Goal: Task Accomplishment & Management: Manage account settings

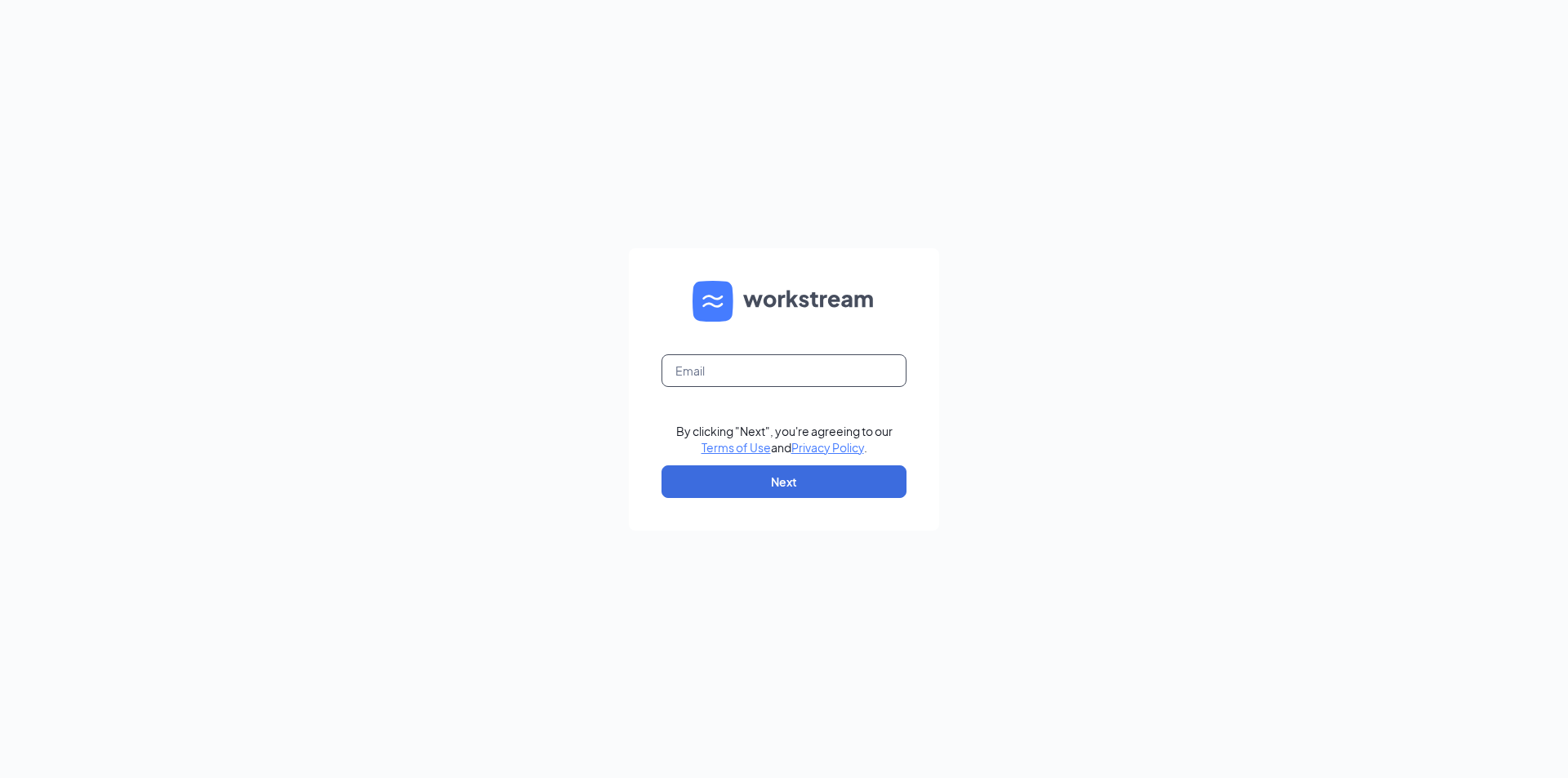
click at [764, 370] on input "text" at bounding box center [784, 370] width 245 height 33
type input "ws2878@gsrgroup.us"
click at [802, 486] on button "Next" at bounding box center [784, 481] width 245 height 33
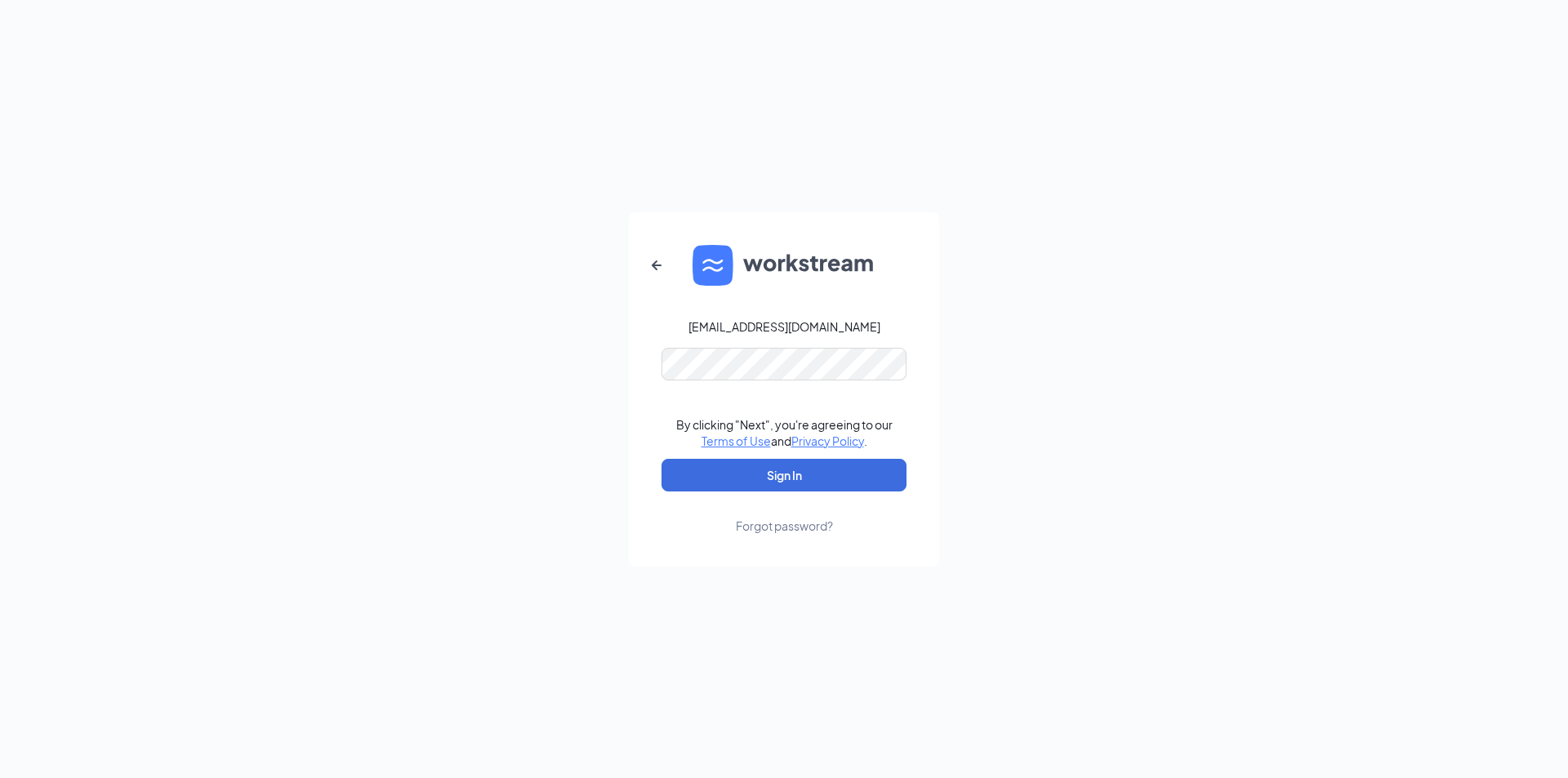
click at [791, 525] on div "Forgot password?" at bounding box center [784, 526] width 97 height 17
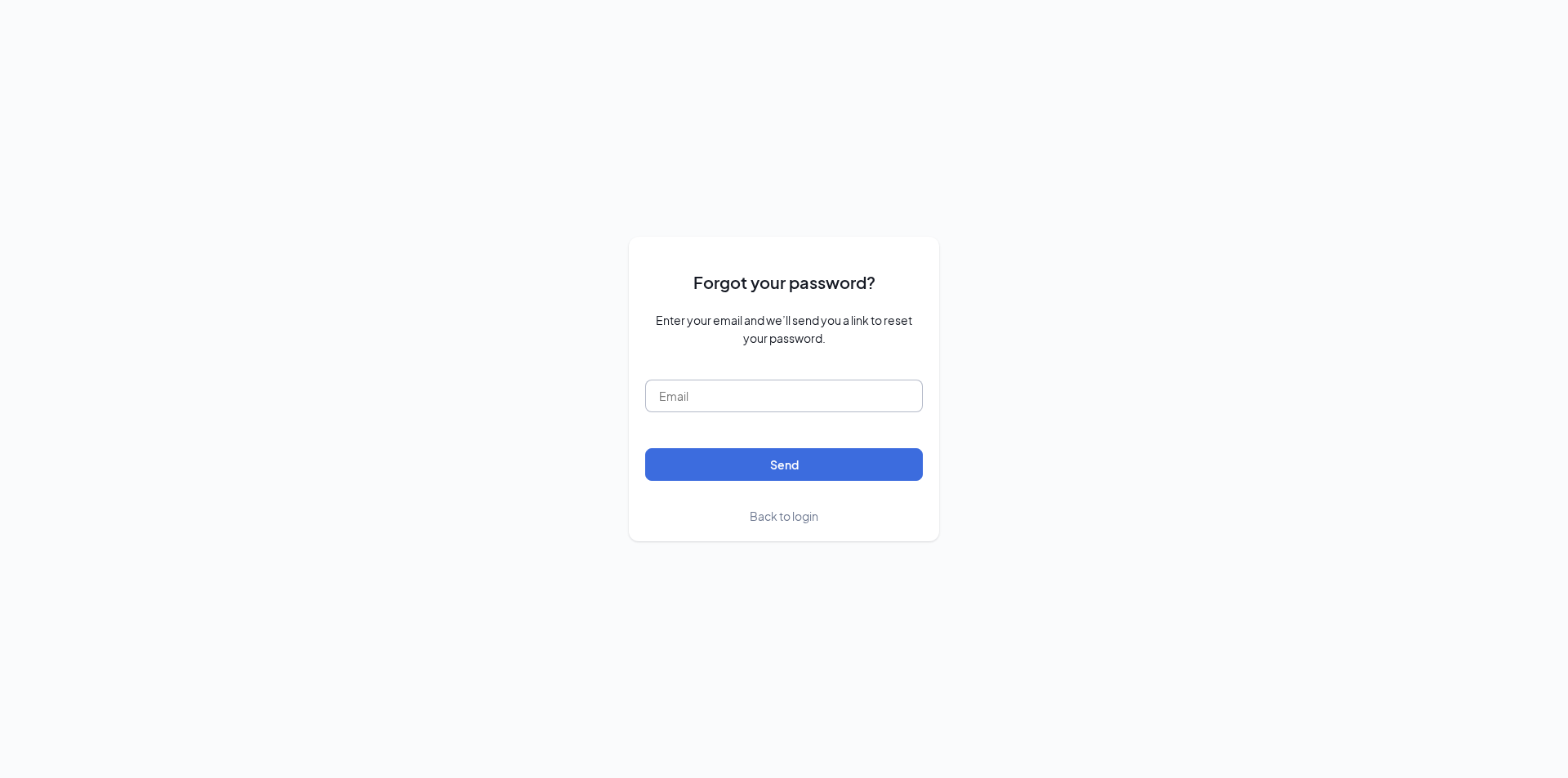
click at [782, 389] on input "text" at bounding box center [784, 396] width 278 height 33
type input "ws2878@gsrgroup.us"
click at [780, 464] on button "Send" at bounding box center [784, 465] width 278 height 33
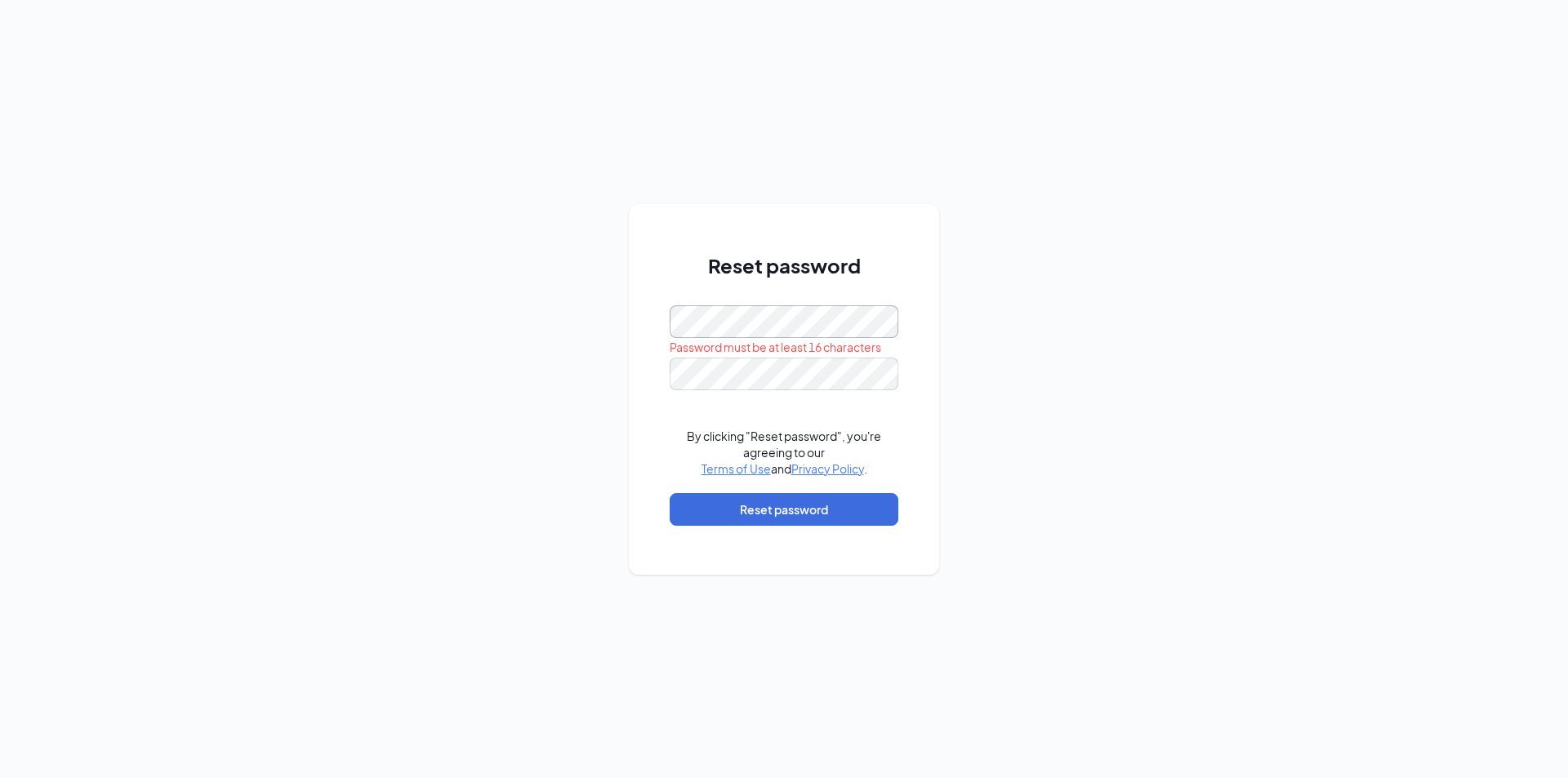
click at [611, 338] on div "Reset password Password must be at least 16 characters By clicking "Reset passw…" at bounding box center [784, 389] width 1568 height 778
click at [537, 330] on div "Reset password Password must be at least 16 characters By clicking "Reset passw…" at bounding box center [784, 389] width 1568 height 778
click at [523, 299] on div "Reset password Password must be at least 16 characters By clicking "Reset passw…" at bounding box center [784, 389] width 1568 height 778
click at [597, 383] on div "Reset password Passwords do not match By clicking "Reset password", you're agre…" at bounding box center [784, 389] width 1568 height 778
click at [558, 341] on div "Reset password Please input the password By clicking "Reset password", you're a…" at bounding box center [784, 389] width 1568 height 778
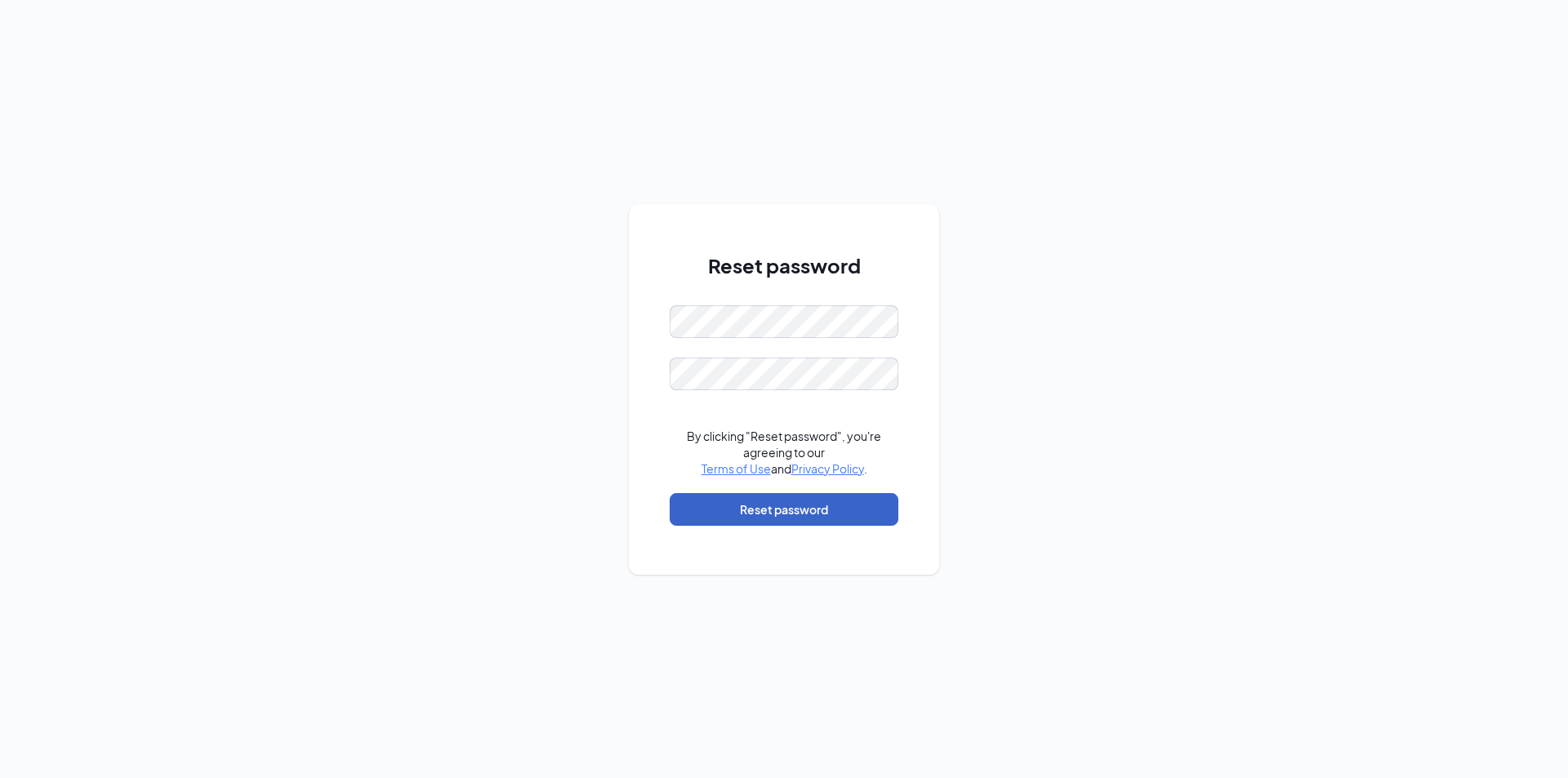
click at [760, 516] on button "Reset password" at bounding box center [784, 509] width 229 height 33
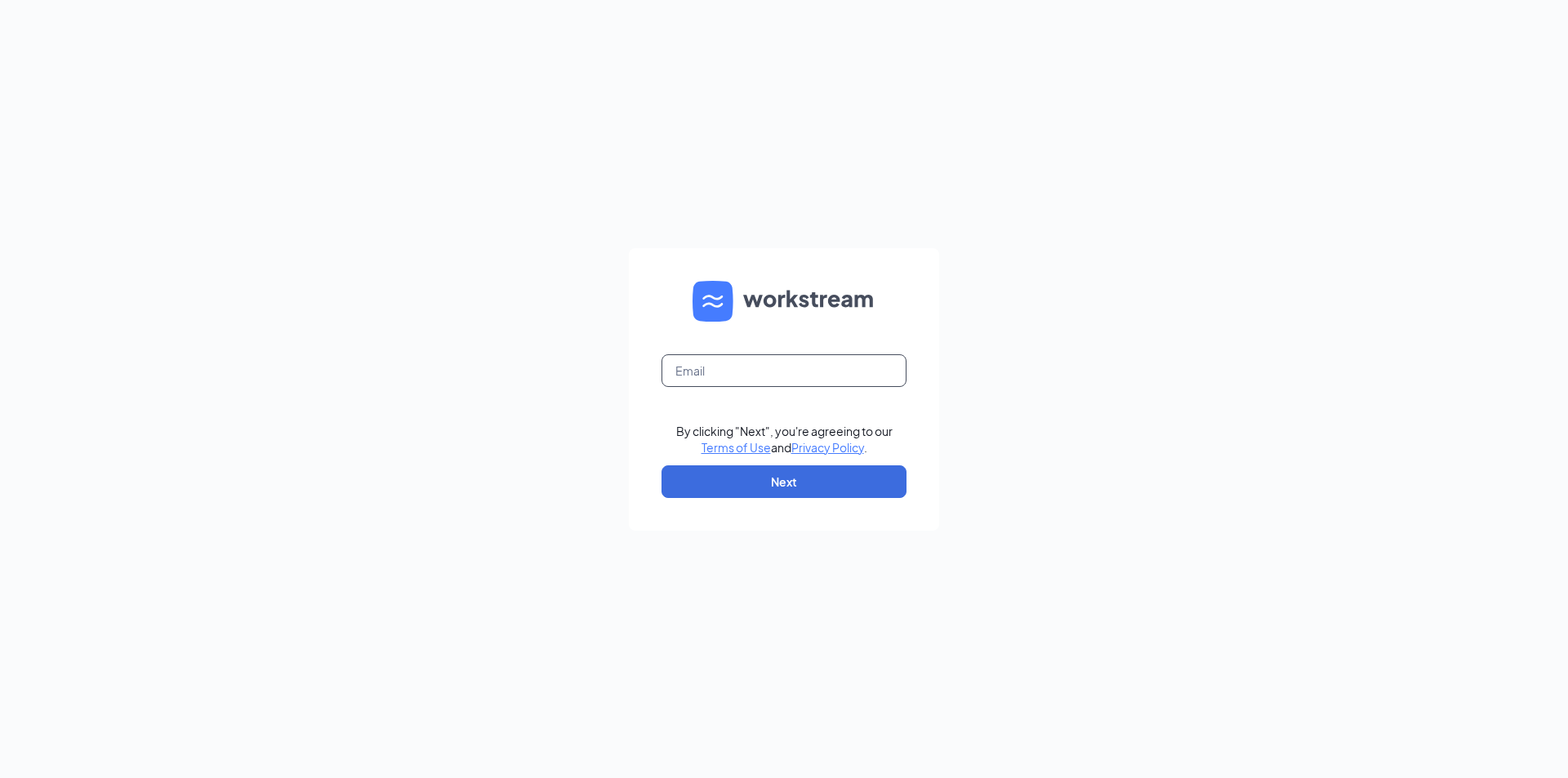
click at [732, 368] on input "text" at bounding box center [784, 370] width 245 height 33
type input "ws2878@gsrgroup.us"
click at [798, 474] on button "Next" at bounding box center [784, 481] width 245 height 33
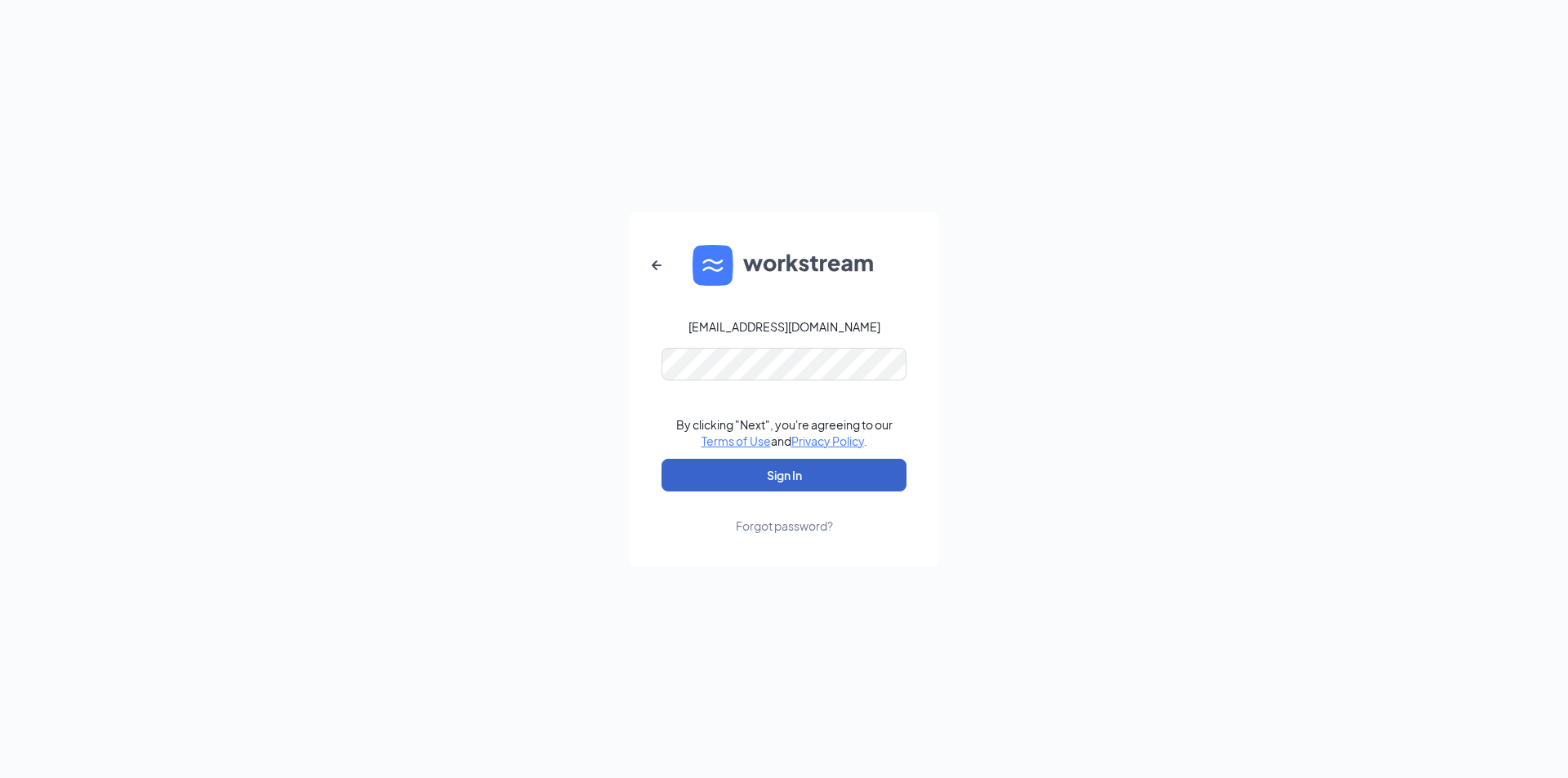
click at [831, 474] on button "Sign In" at bounding box center [784, 475] width 245 height 33
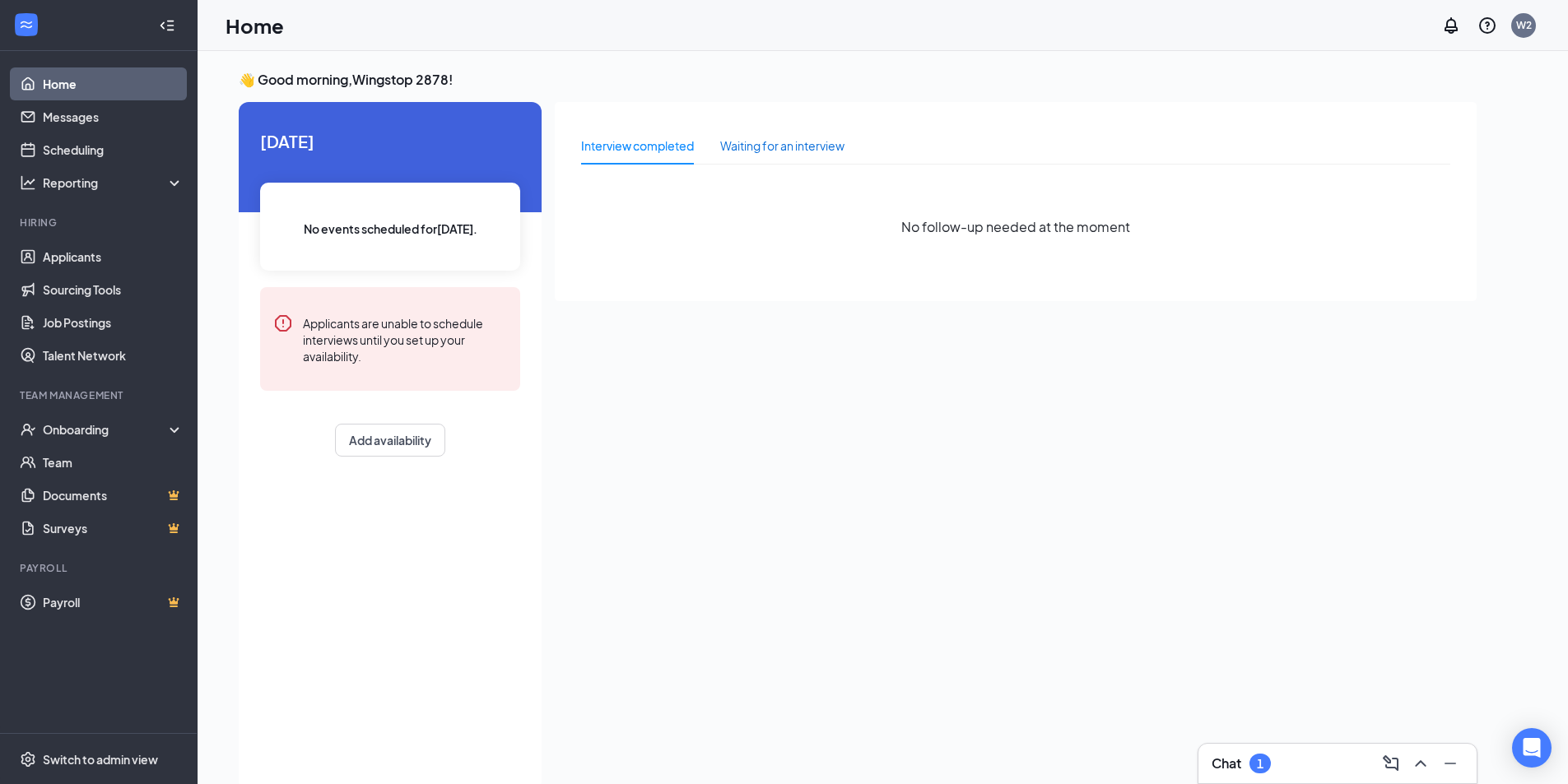
click at [778, 145] on div "Waiting for an interview" at bounding box center [782, 145] width 124 height 18
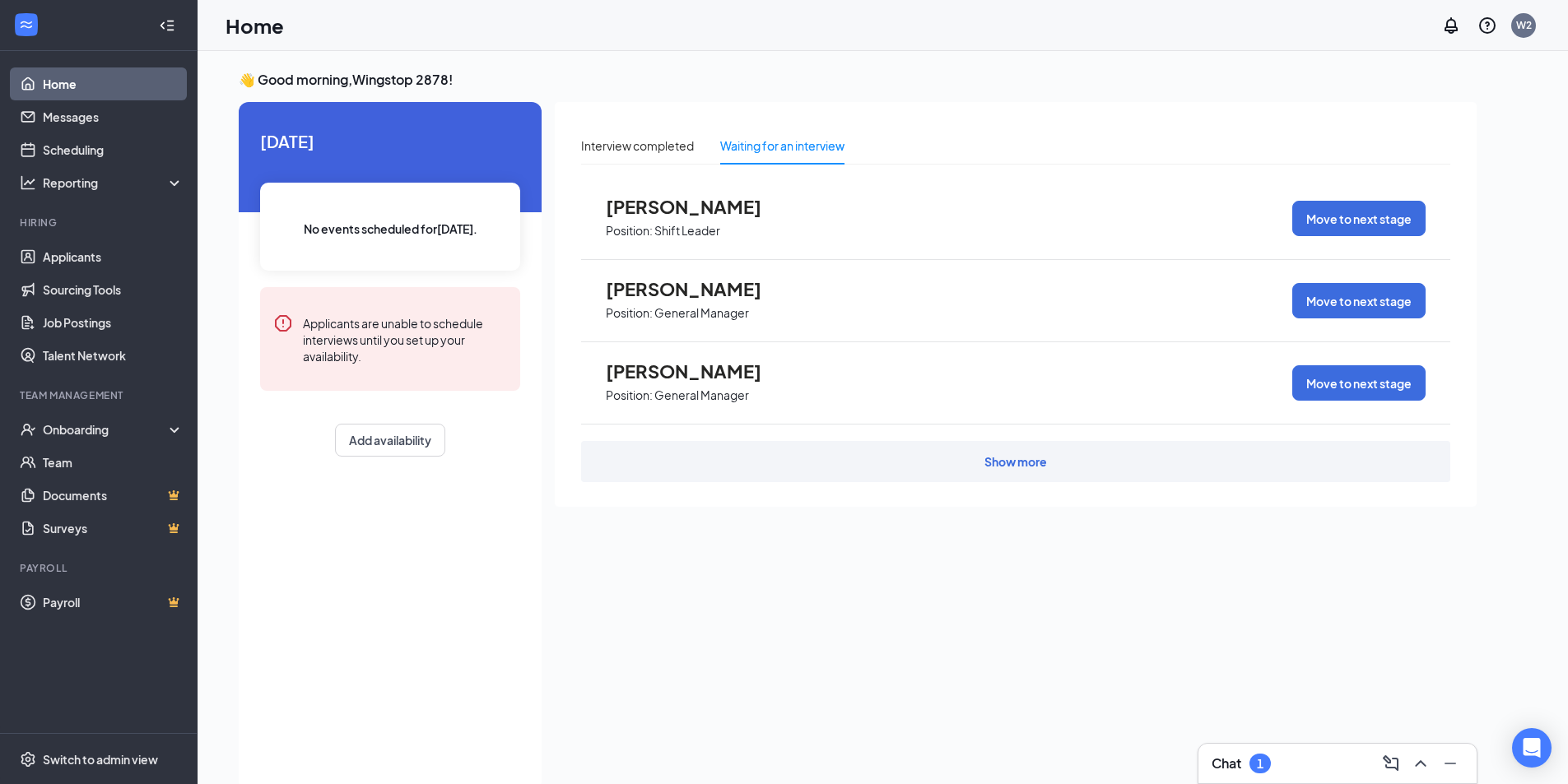
click at [962, 467] on div "Show more" at bounding box center [1015, 462] width 869 height 41
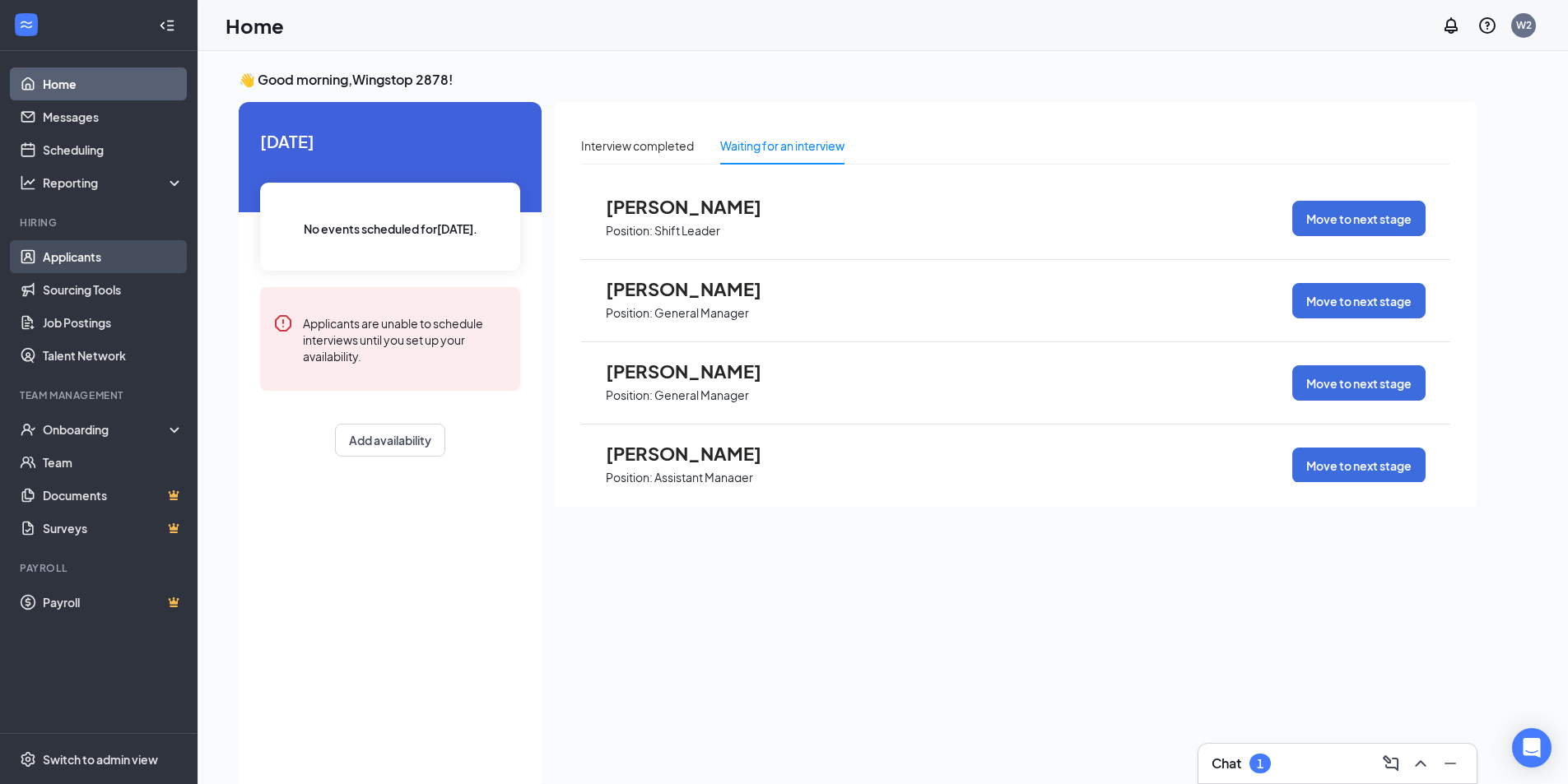
click at [93, 255] on link "Applicants" at bounding box center [114, 257] width 141 height 33
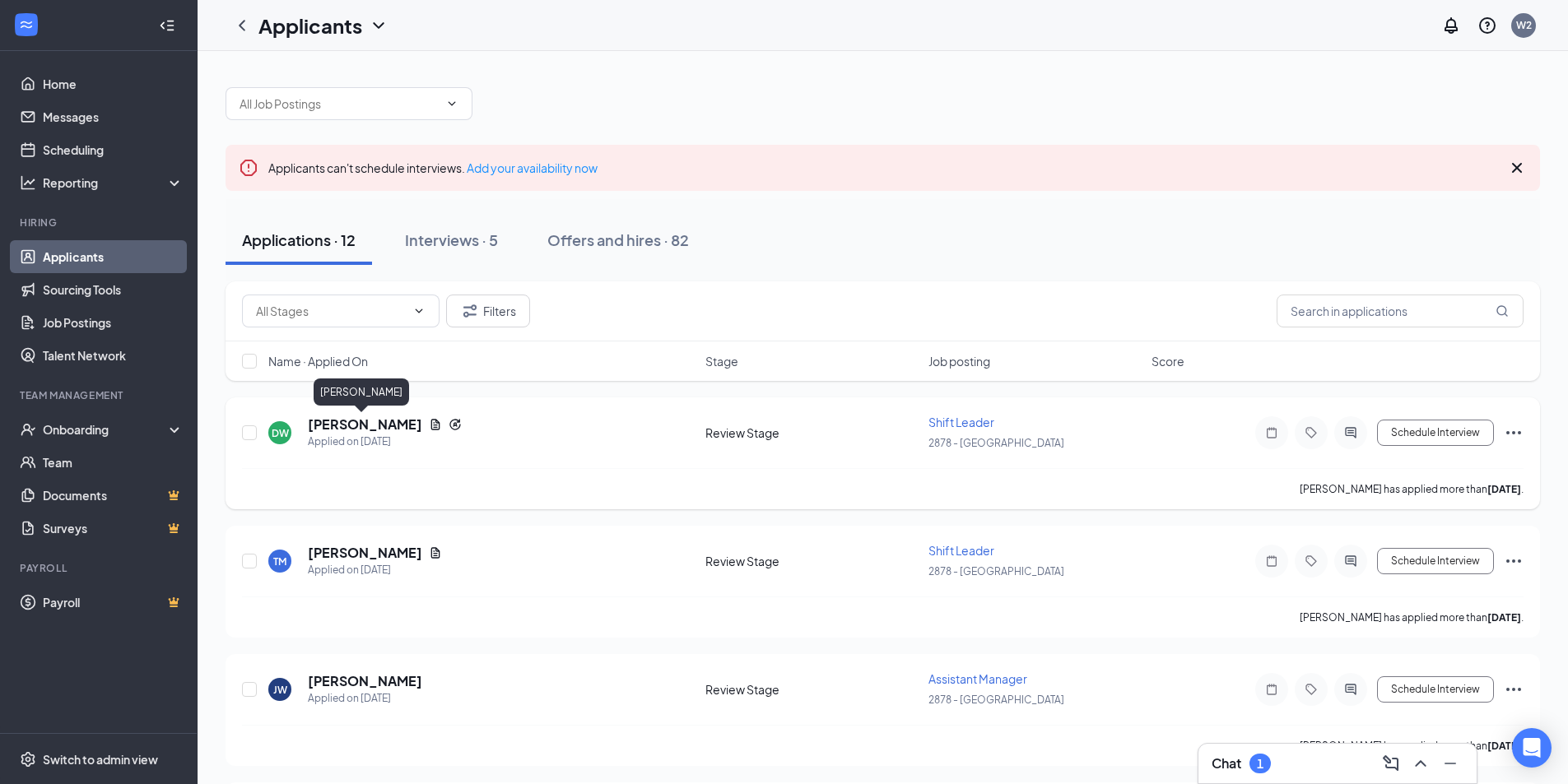
click at [395, 422] on h5 "Darius Williams" at bounding box center [365, 424] width 115 height 18
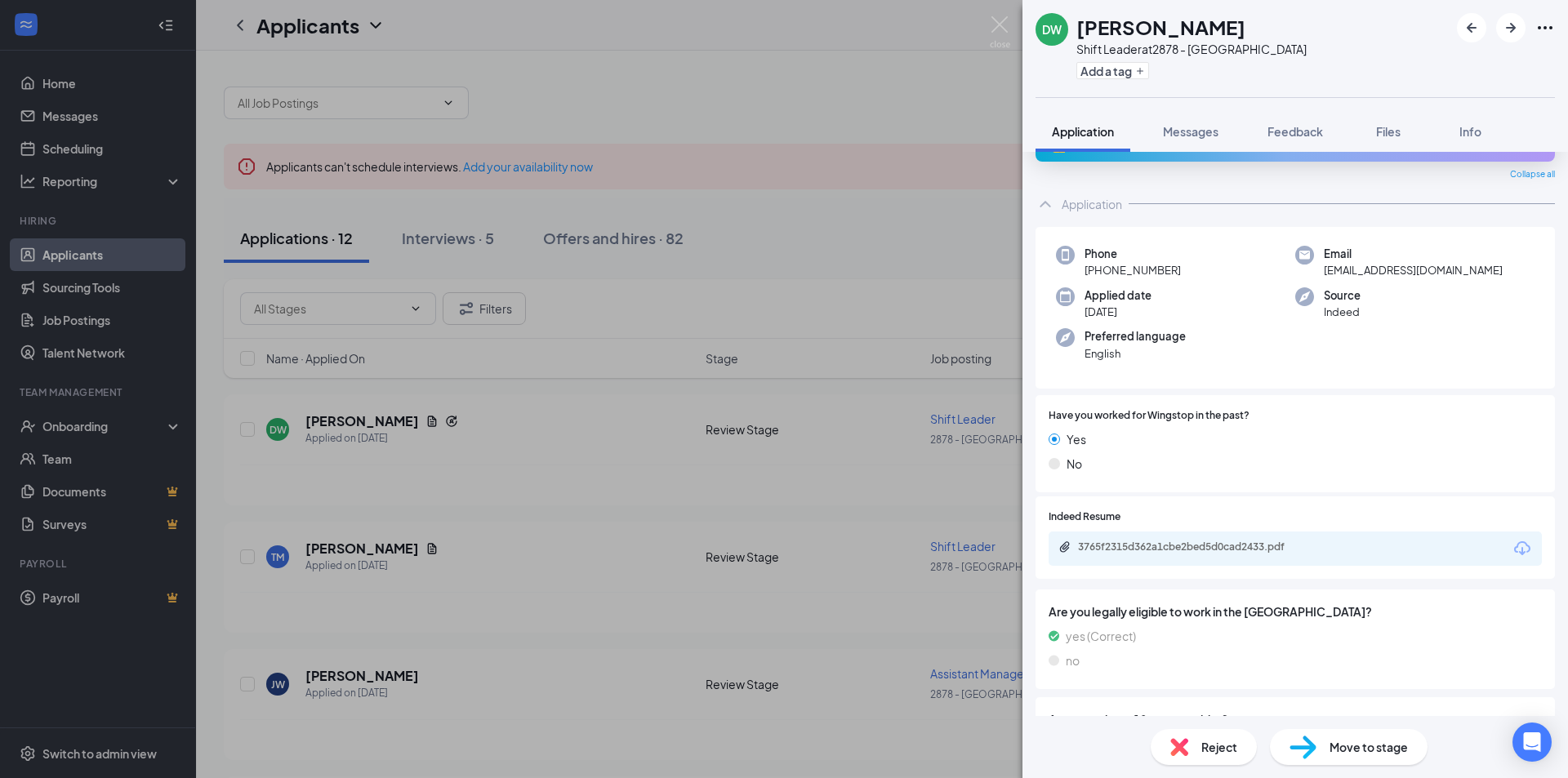
scroll to position [82, 0]
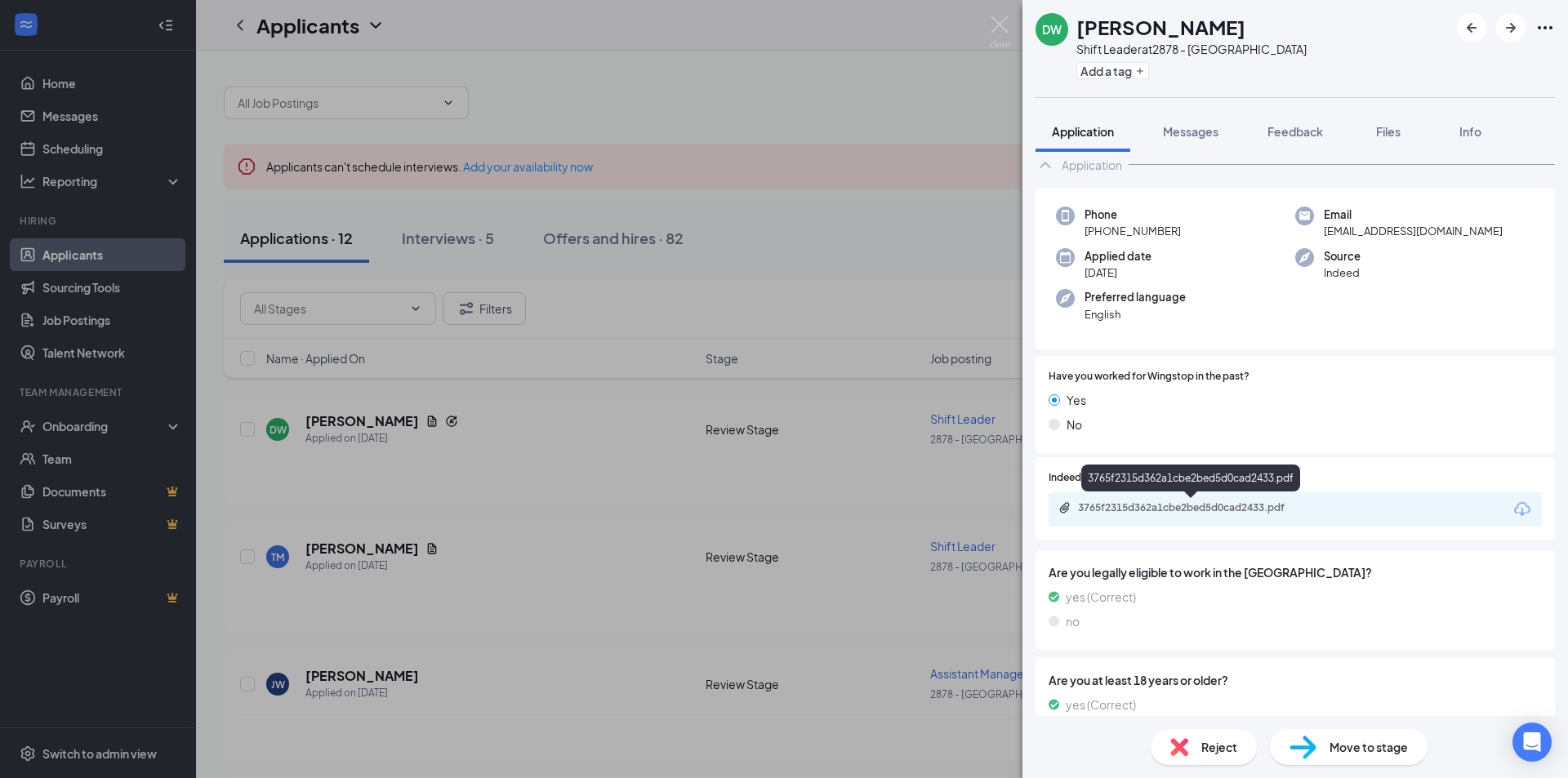
click at [1211, 513] on div "3765f2315d362a1cbe2bed5d0cad2433.pdf" at bounding box center [1192, 508] width 229 height 13
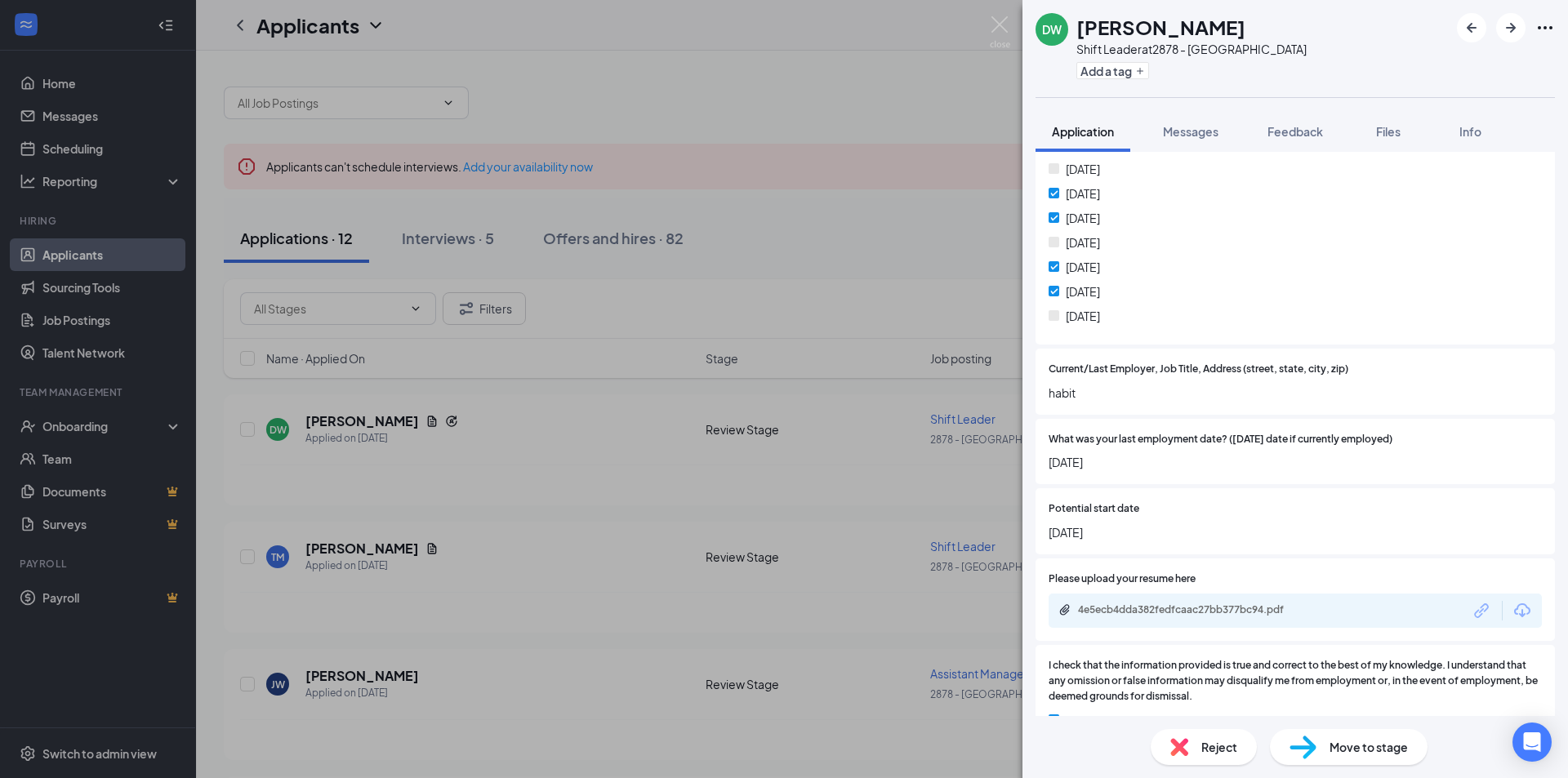
scroll to position [896, 0]
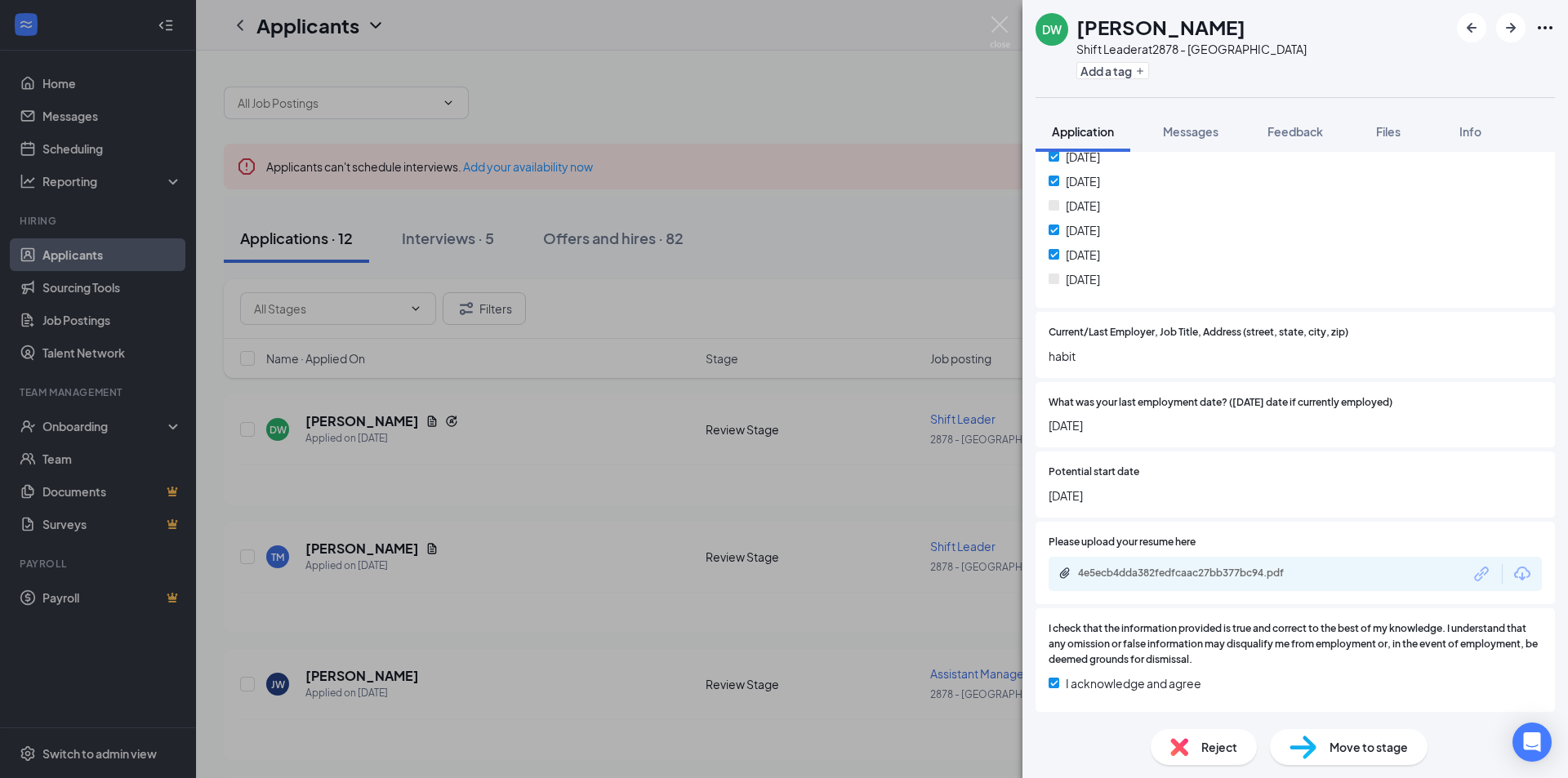
click at [1330, 751] on span "Move to stage" at bounding box center [1368, 746] width 78 height 18
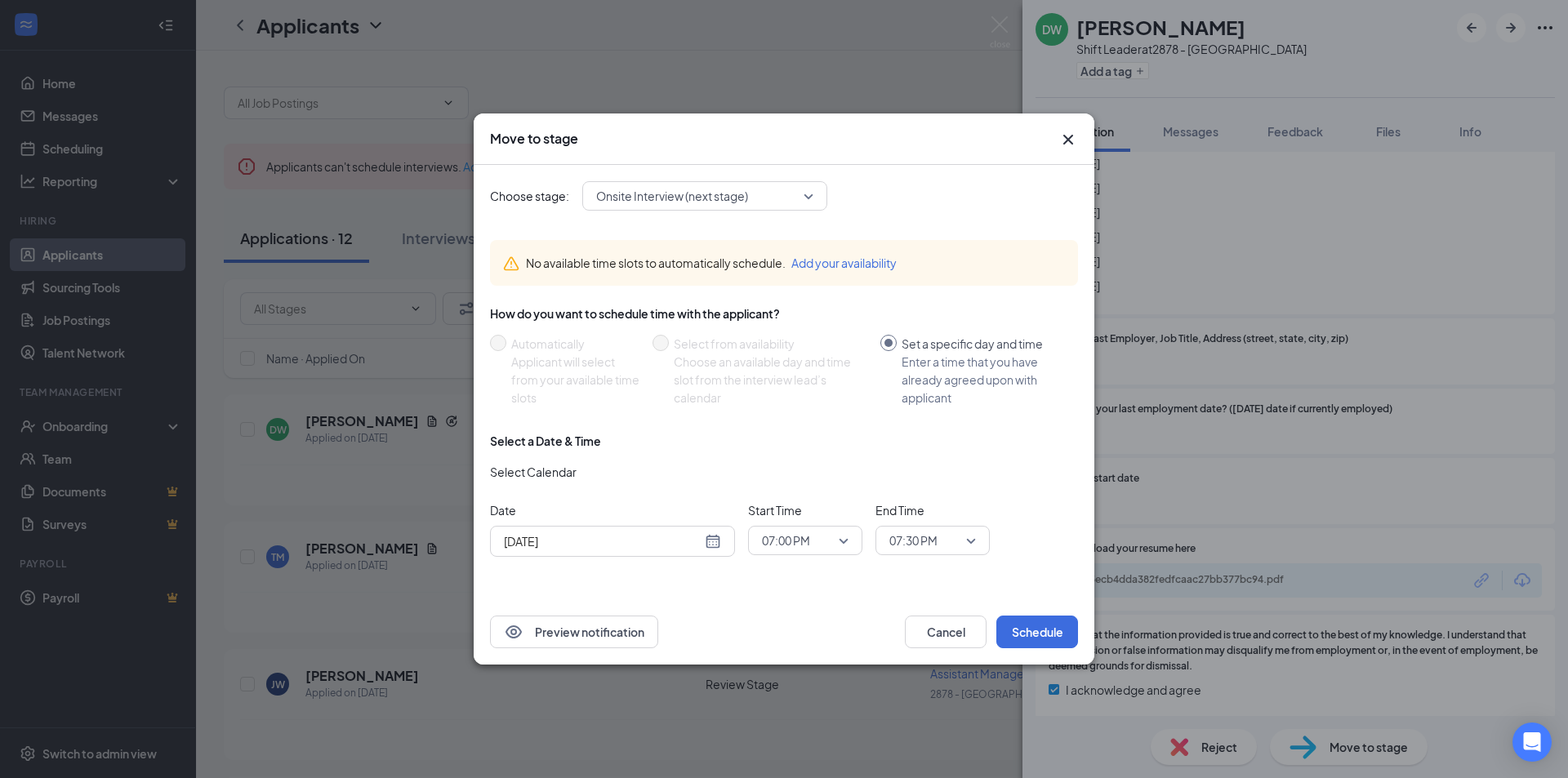
click at [714, 538] on div "[DATE]" at bounding box center [612, 541] width 217 height 18
type input "[DATE]"
click at [574, 475] on div "26" at bounding box center [573, 479] width 20 height 20
click at [840, 532] on span "07:00 PM" at bounding box center [805, 540] width 87 height 24
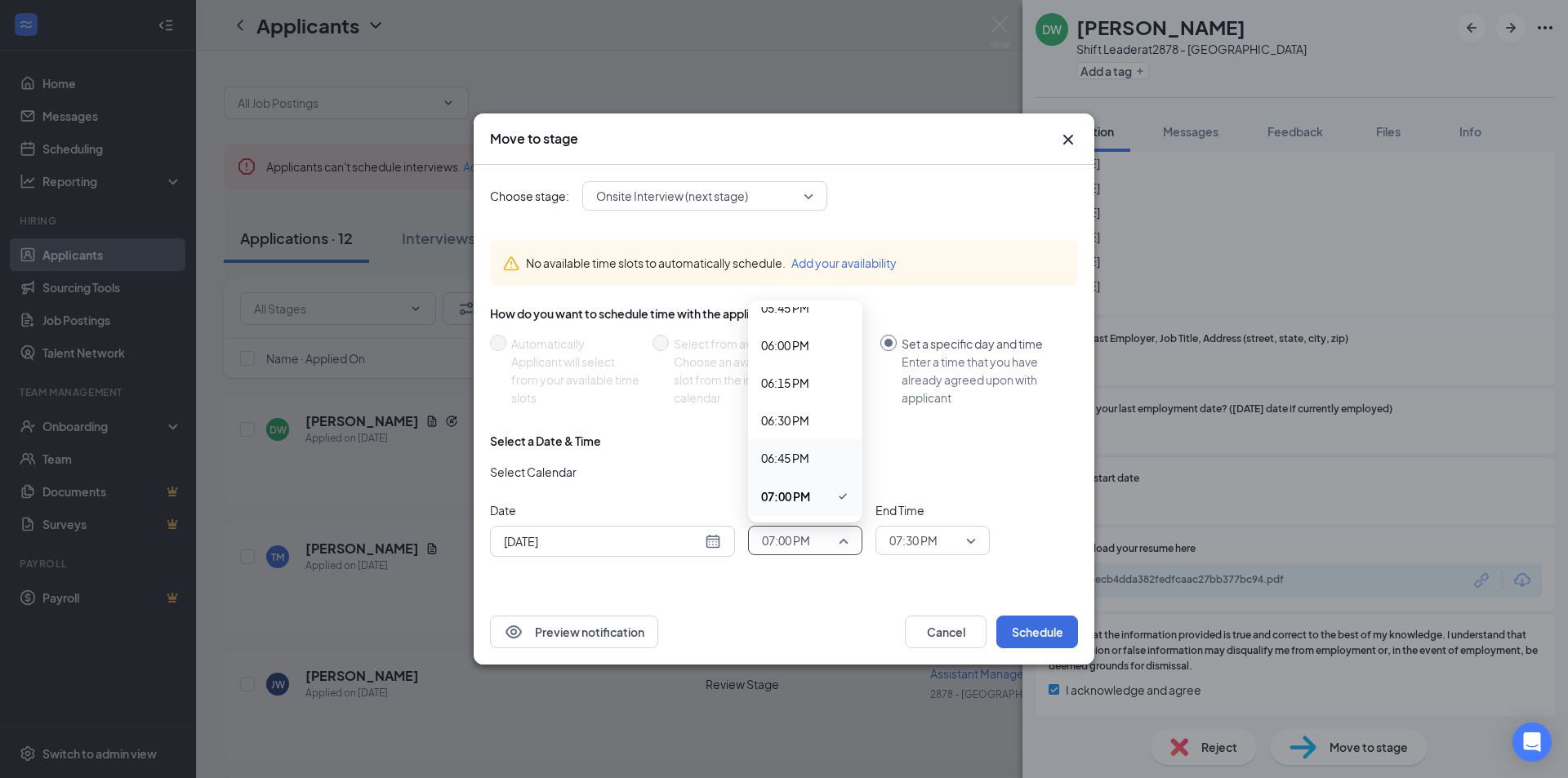
click at [803, 459] on span "06:45 PM" at bounding box center [785, 457] width 49 height 18
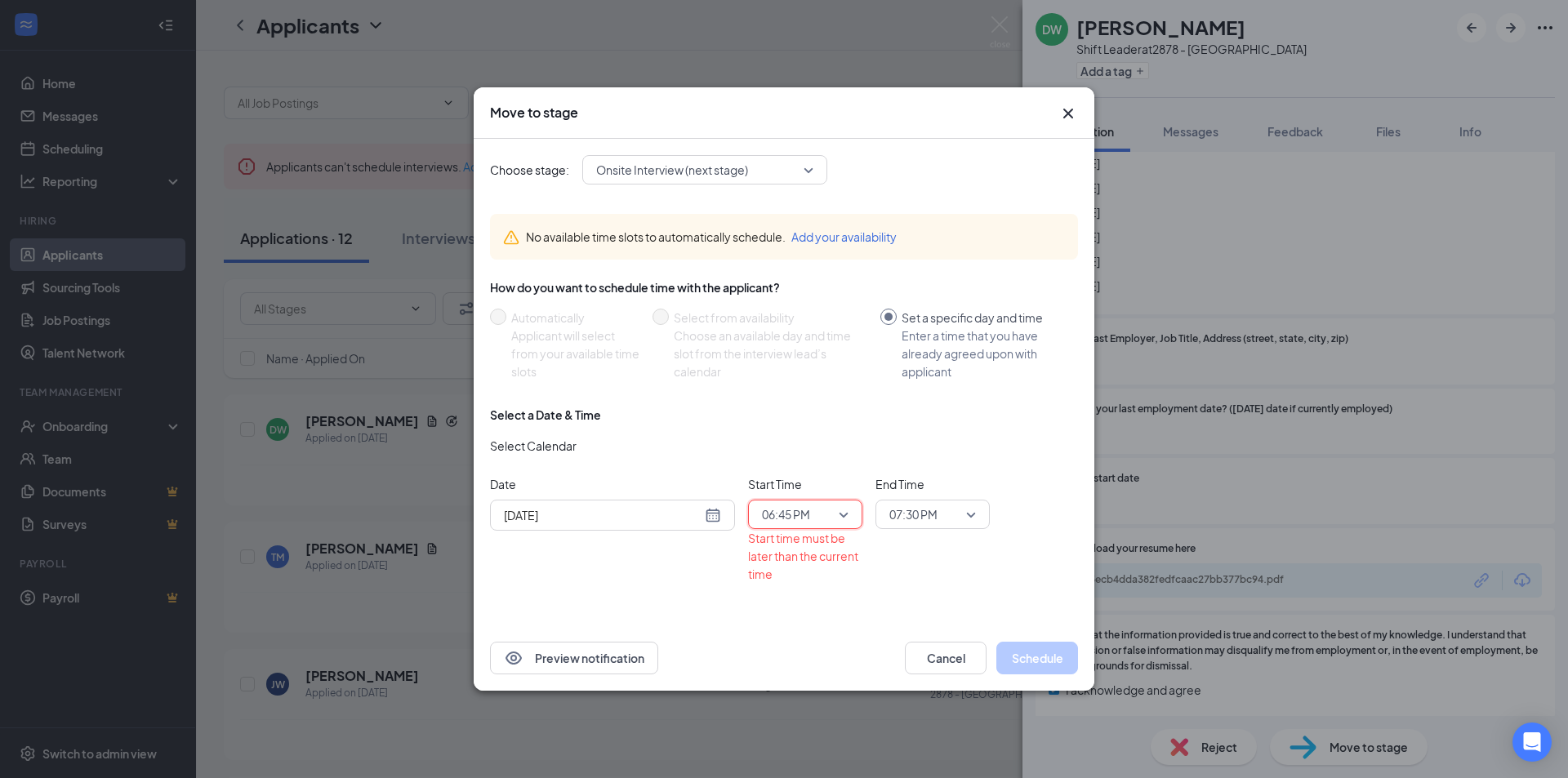
click at [841, 513] on span "06:45 PM" at bounding box center [805, 514] width 87 height 24
click at [805, 476] on span "07:00 PM" at bounding box center [785, 471] width 49 height 18
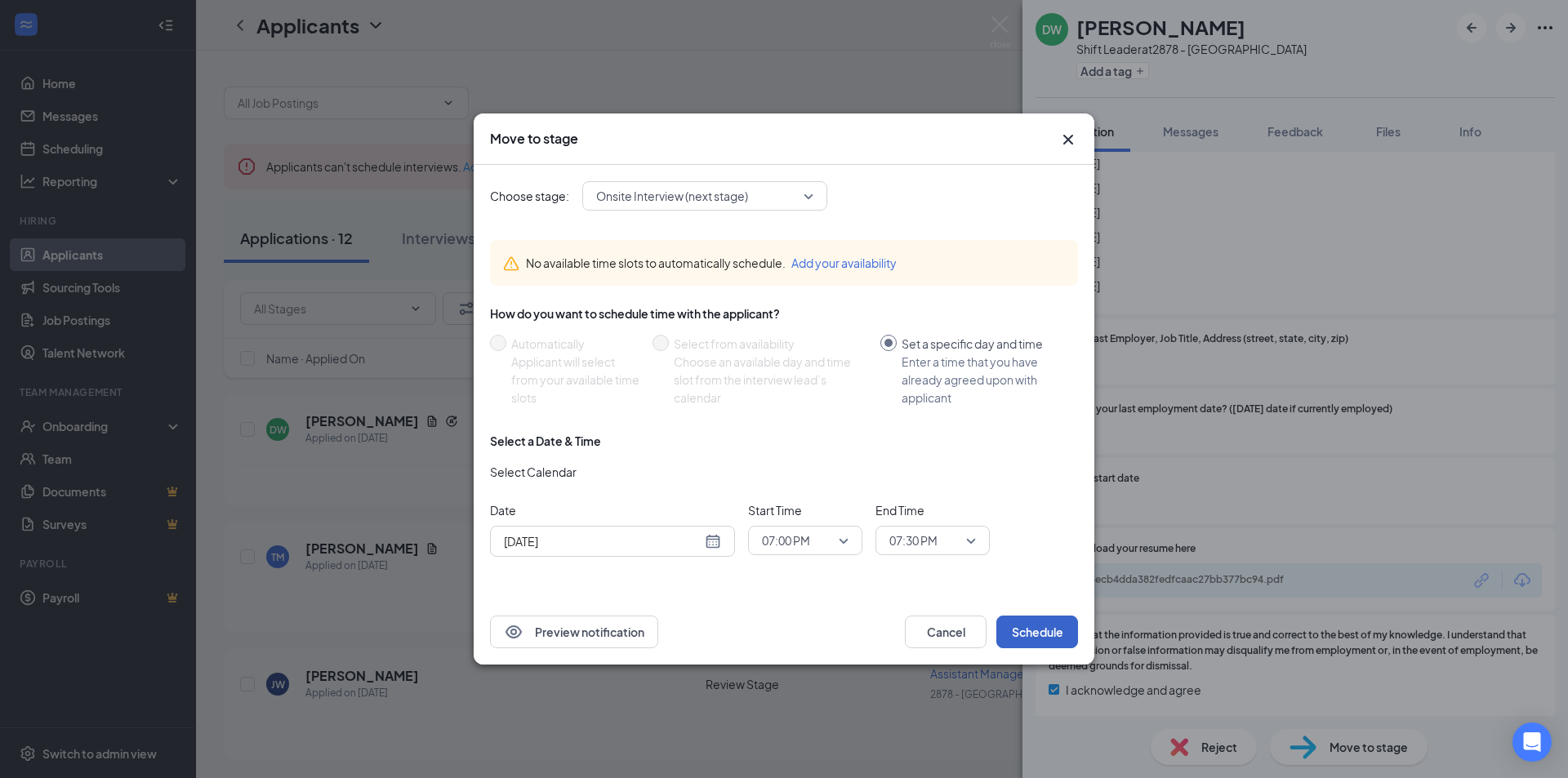
click at [1033, 632] on button "Schedule" at bounding box center [1037, 632] width 82 height 33
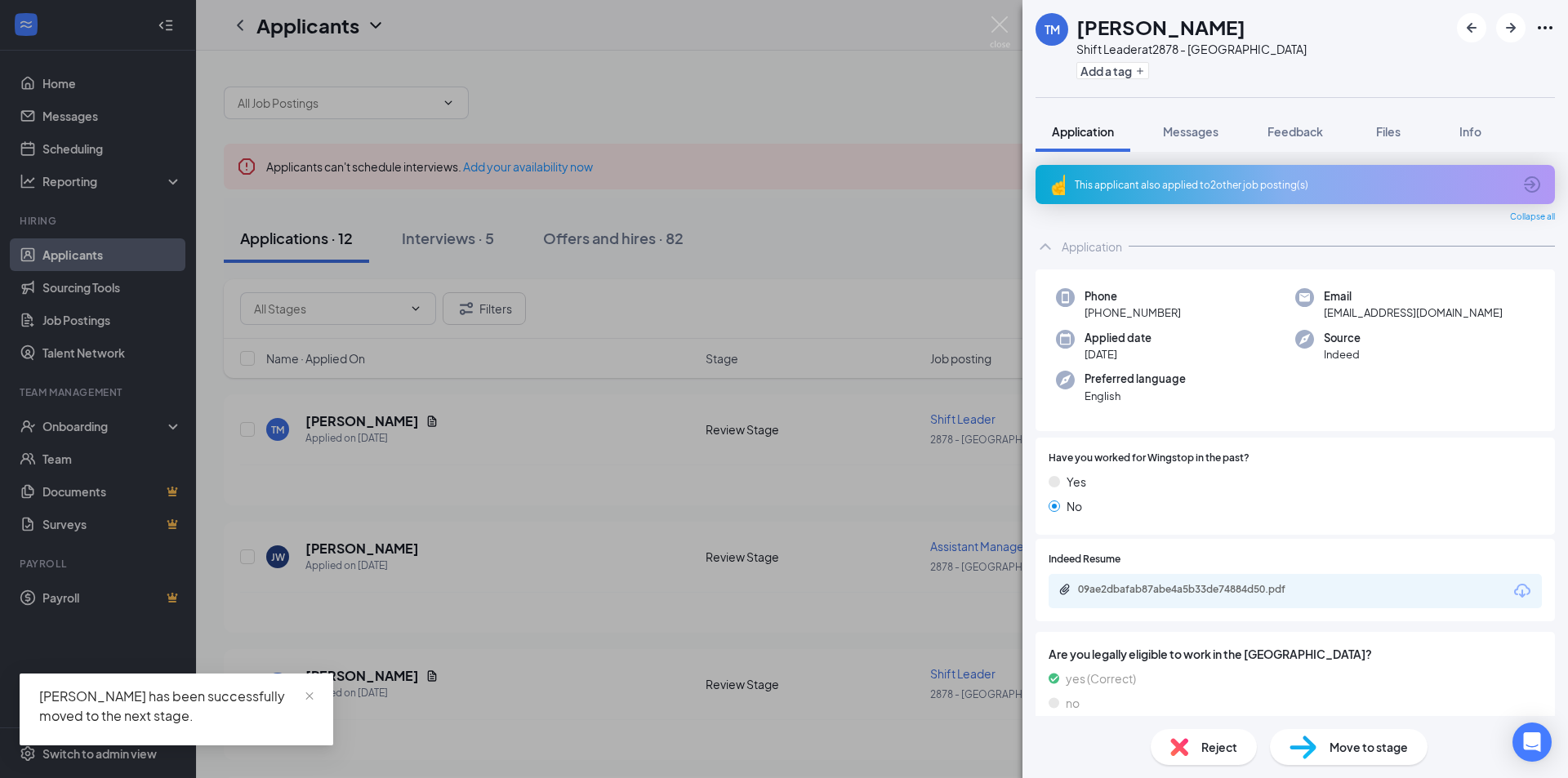
click at [861, 582] on div "TM Tiffany Moose Shift Leader at 2878 - Mooresville Add a tag Application Messa…" at bounding box center [784, 389] width 1568 height 778
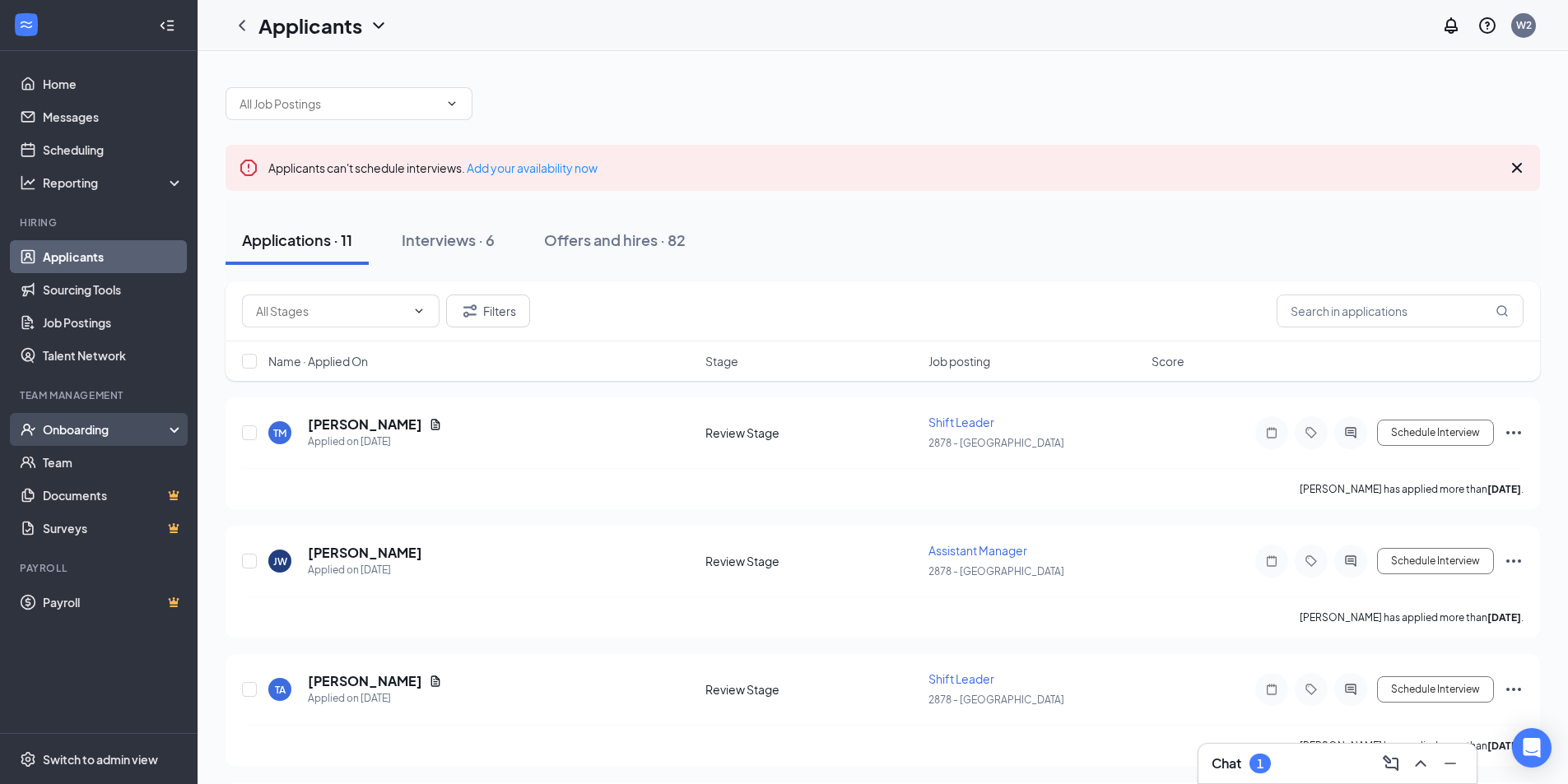
click at [126, 427] on div "Onboarding" at bounding box center [106, 430] width 127 height 17
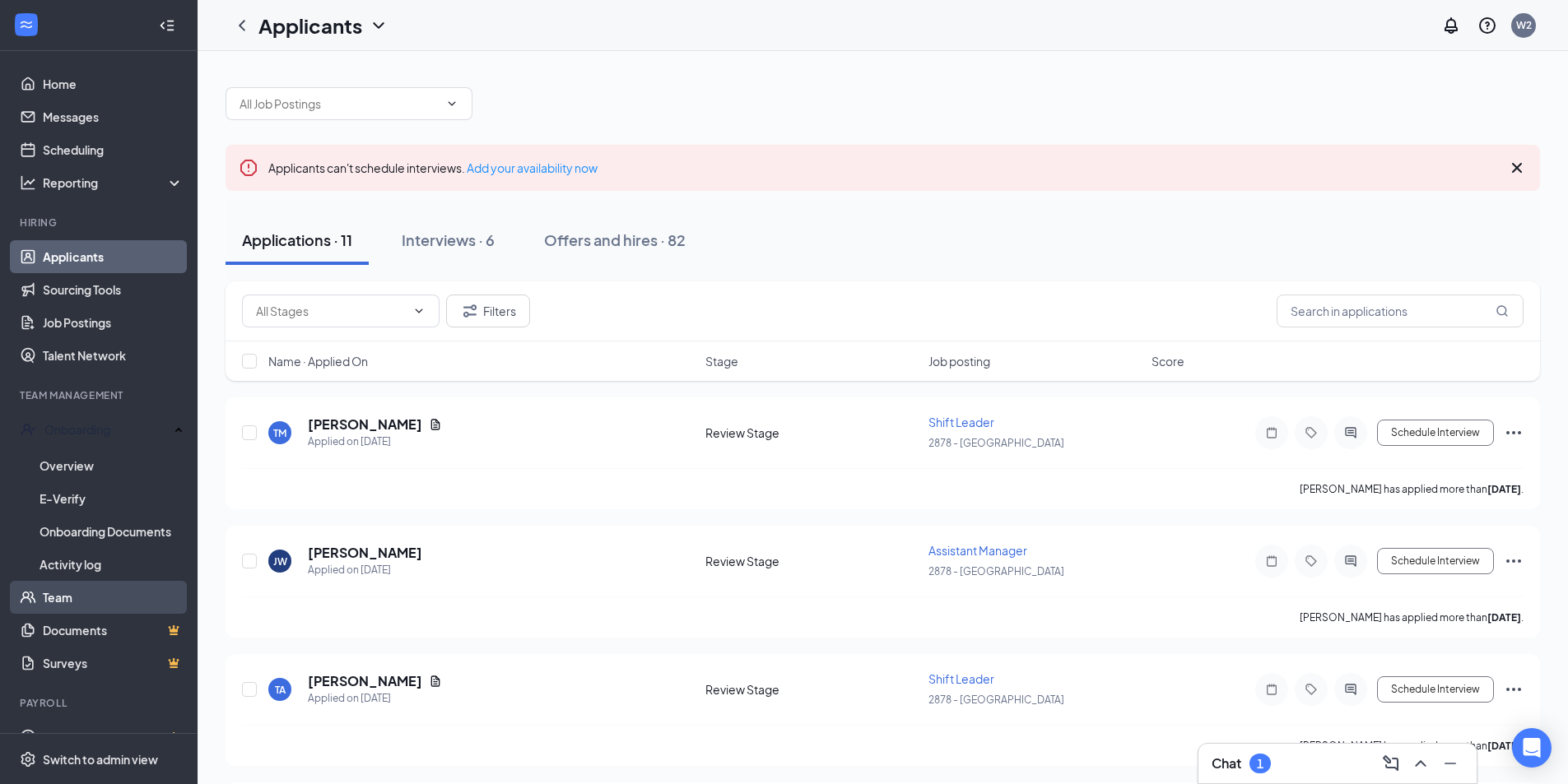
click at [85, 606] on link "Team" at bounding box center [114, 597] width 141 height 33
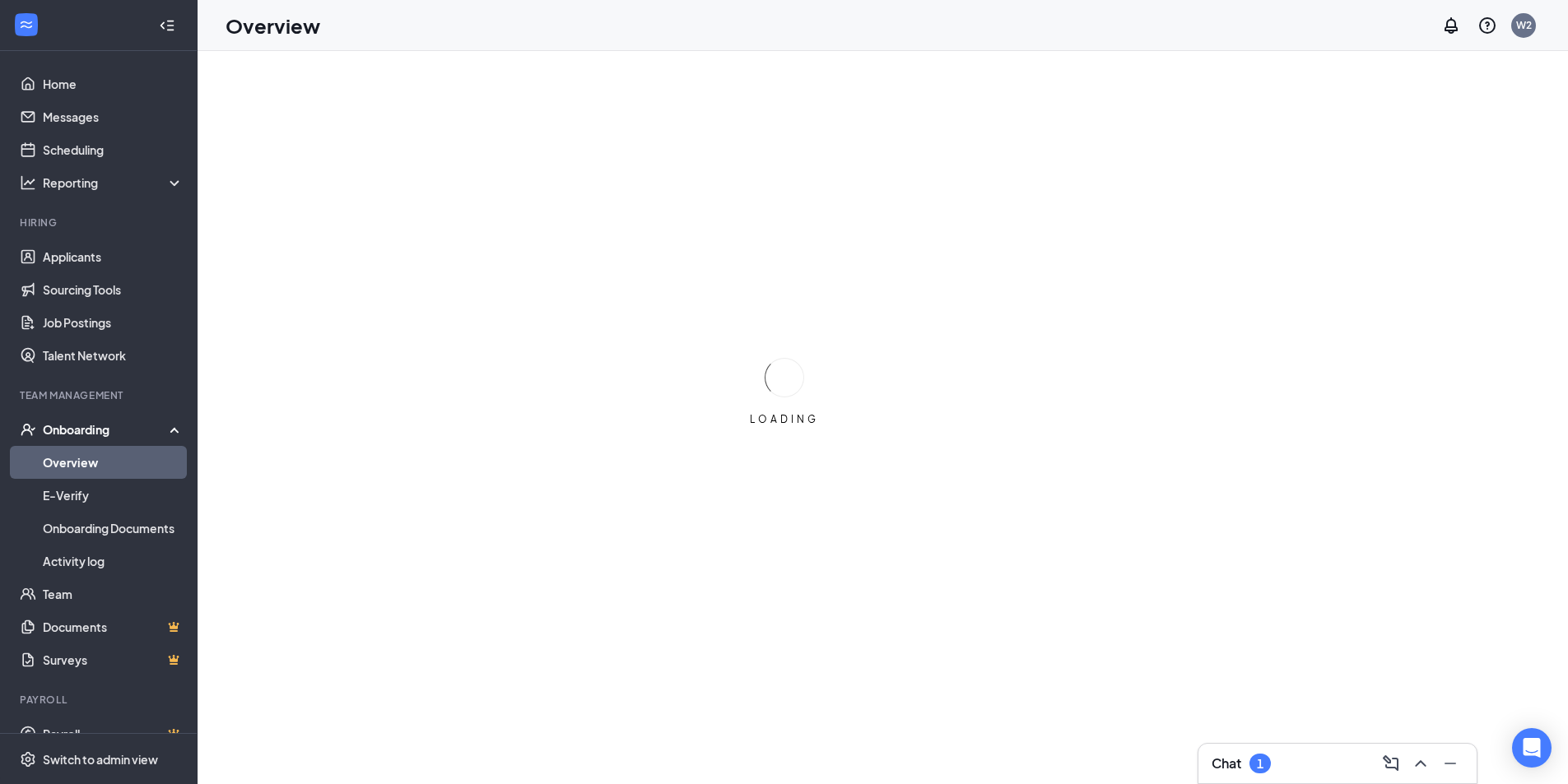
click at [1220, 759] on h3 "Chat" at bounding box center [1227, 763] width 30 height 18
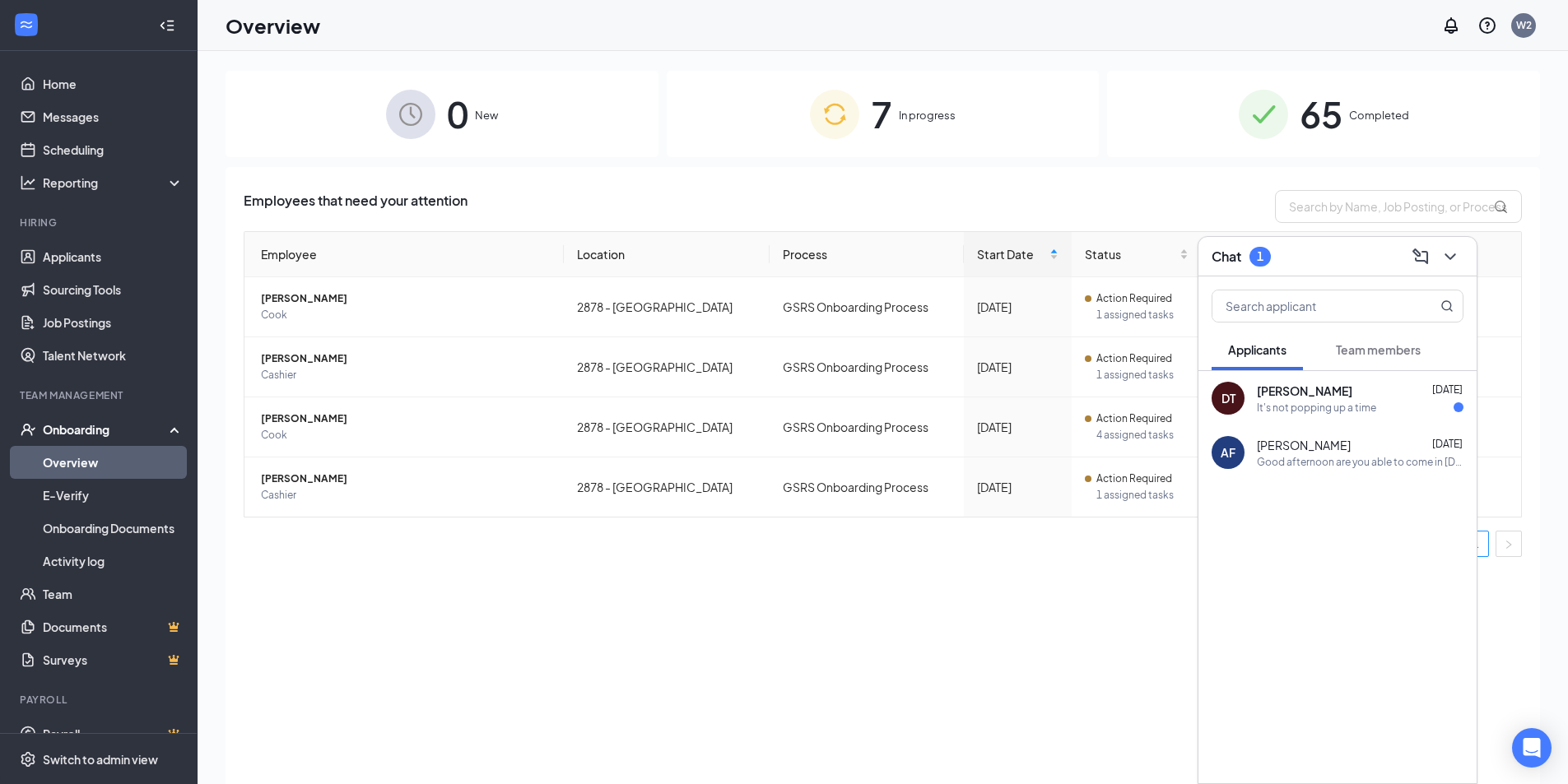
click at [925, 595] on div "Employees that need your attention Employee Location Process Start Date Status …" at bounding box center [883, 496] width 1314 height 658
click at [1311, 248] on div "Chat 1" at bounding box center [1338, 256] width 252 height 25
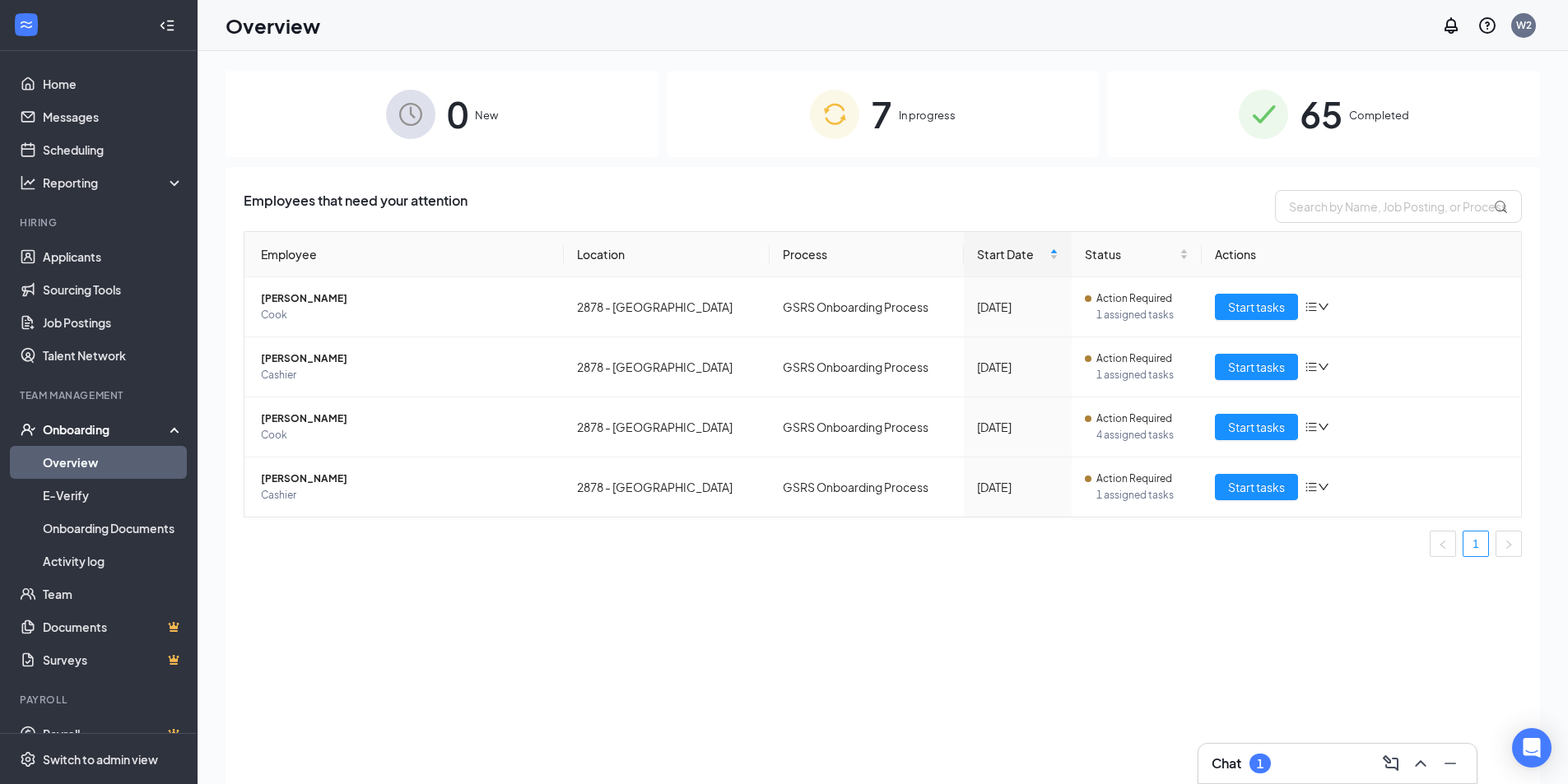
click at [854, 117] on img at bounding box center [834, 114] width 50 height 50
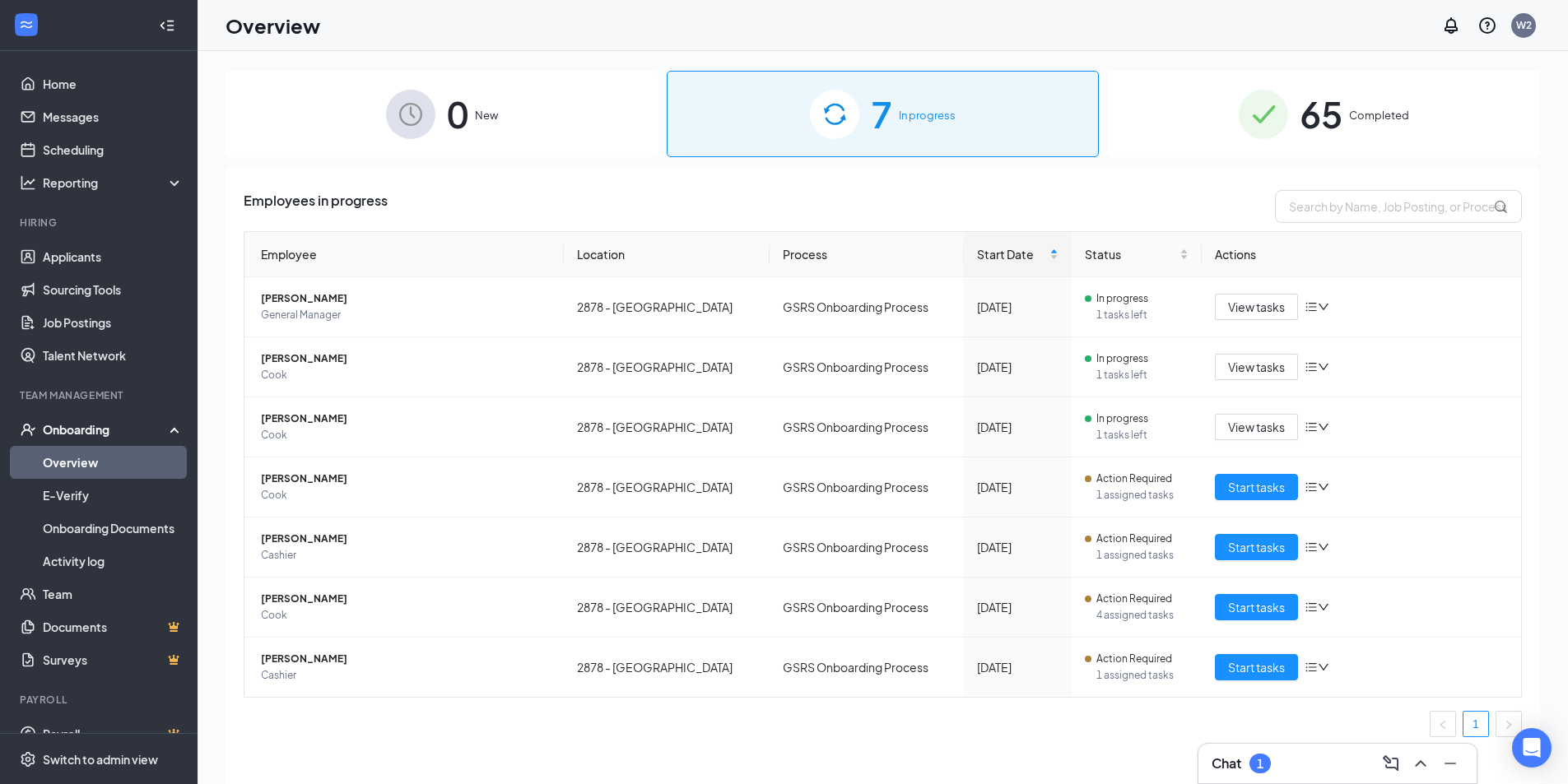
click at [1194, 124] on div "65 Completed" at bounding box center [1323, 114] width 432 height 86
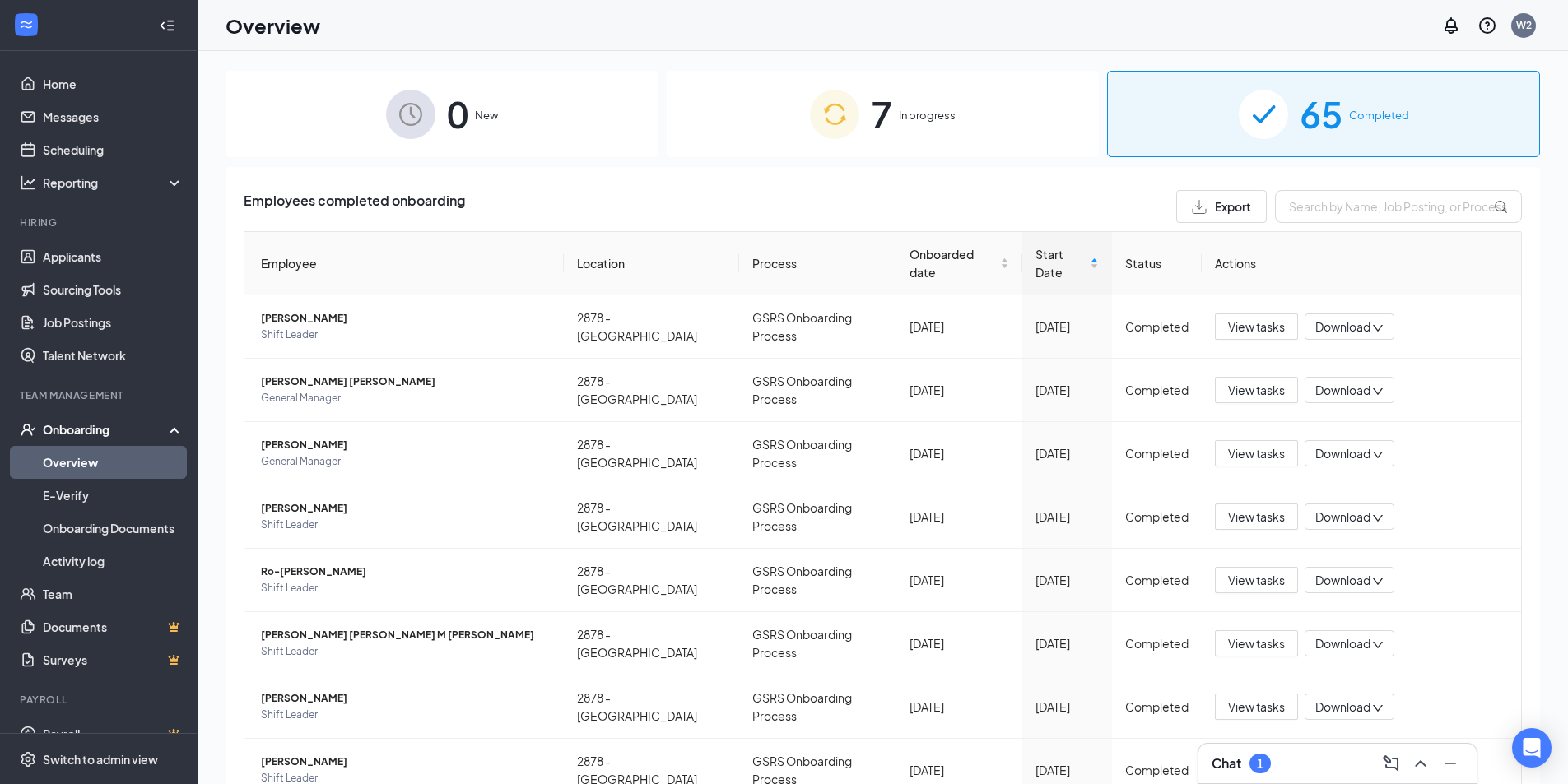
click at [854, 97] on div "7 In progress" at bounding box center [883, 114] width 432 height 86
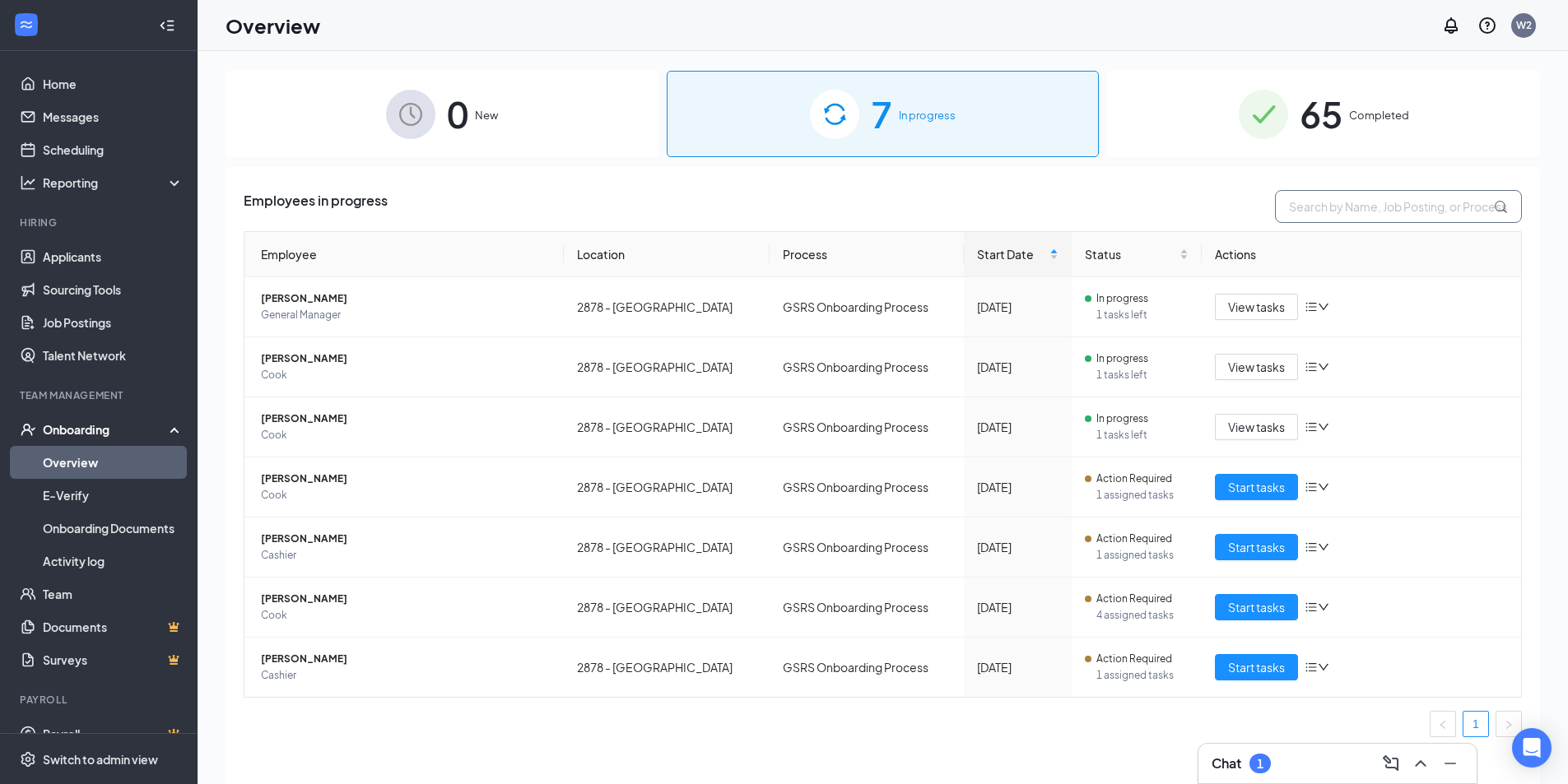
click at [1401, 219] on input "text" at bounding box center [1398, 206] width 247 height 33
type input "dar"
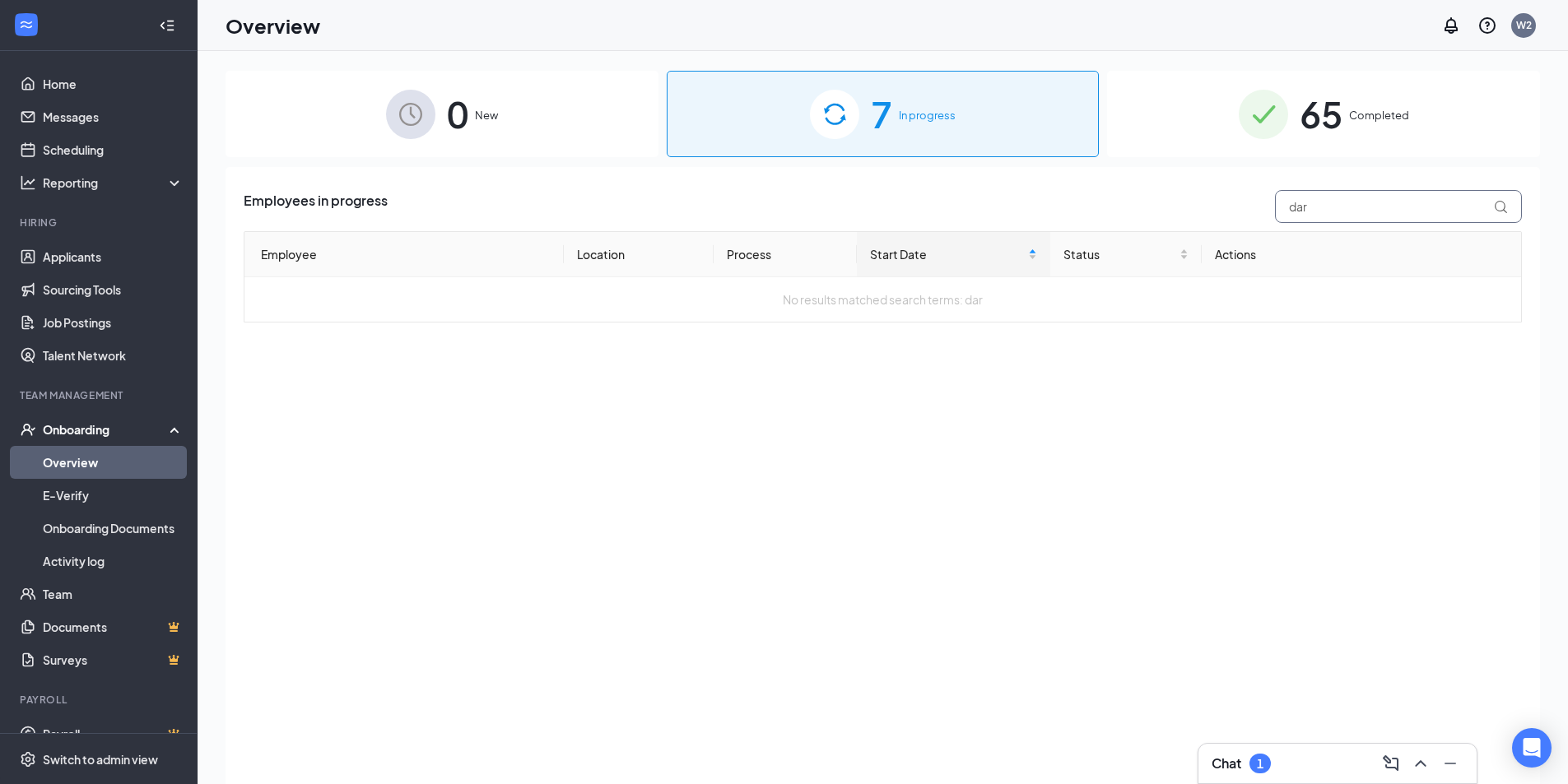
drag, startPoint x: 1278, startPoint y: 202, endPoint x: 1173, endPoint y: 196, distance: 105.2
click at [1173, 196] on div "Employees in progress dar" at bounding box center [883, 206] width 1278 height 33
click at [99, 266] on link "Applicants" at bounding box center [114, 257] width 141 height 33
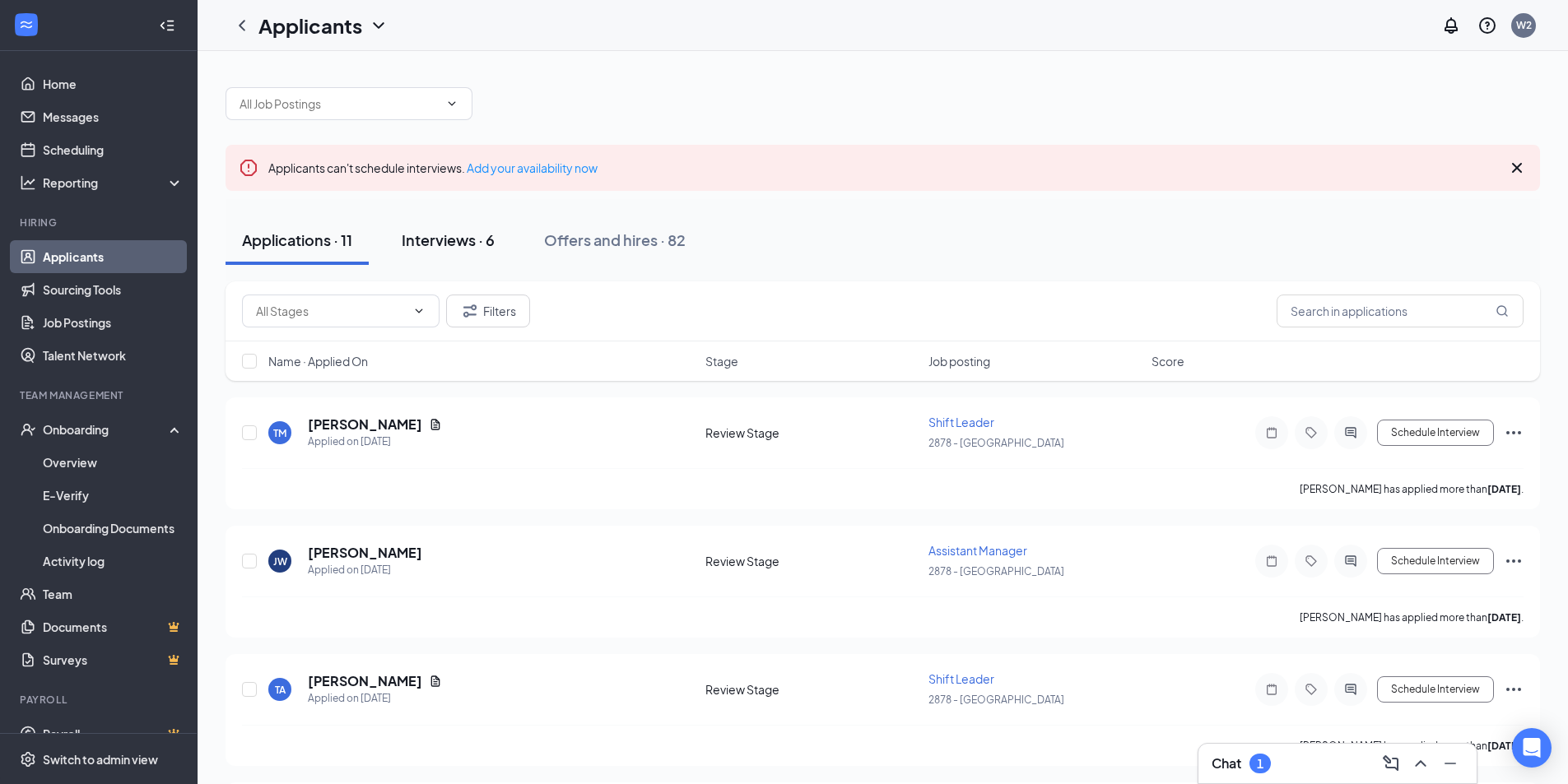
click at [413, 248] on div "Interviews · 6" at bounding box center [447, 240] width 93 height 21
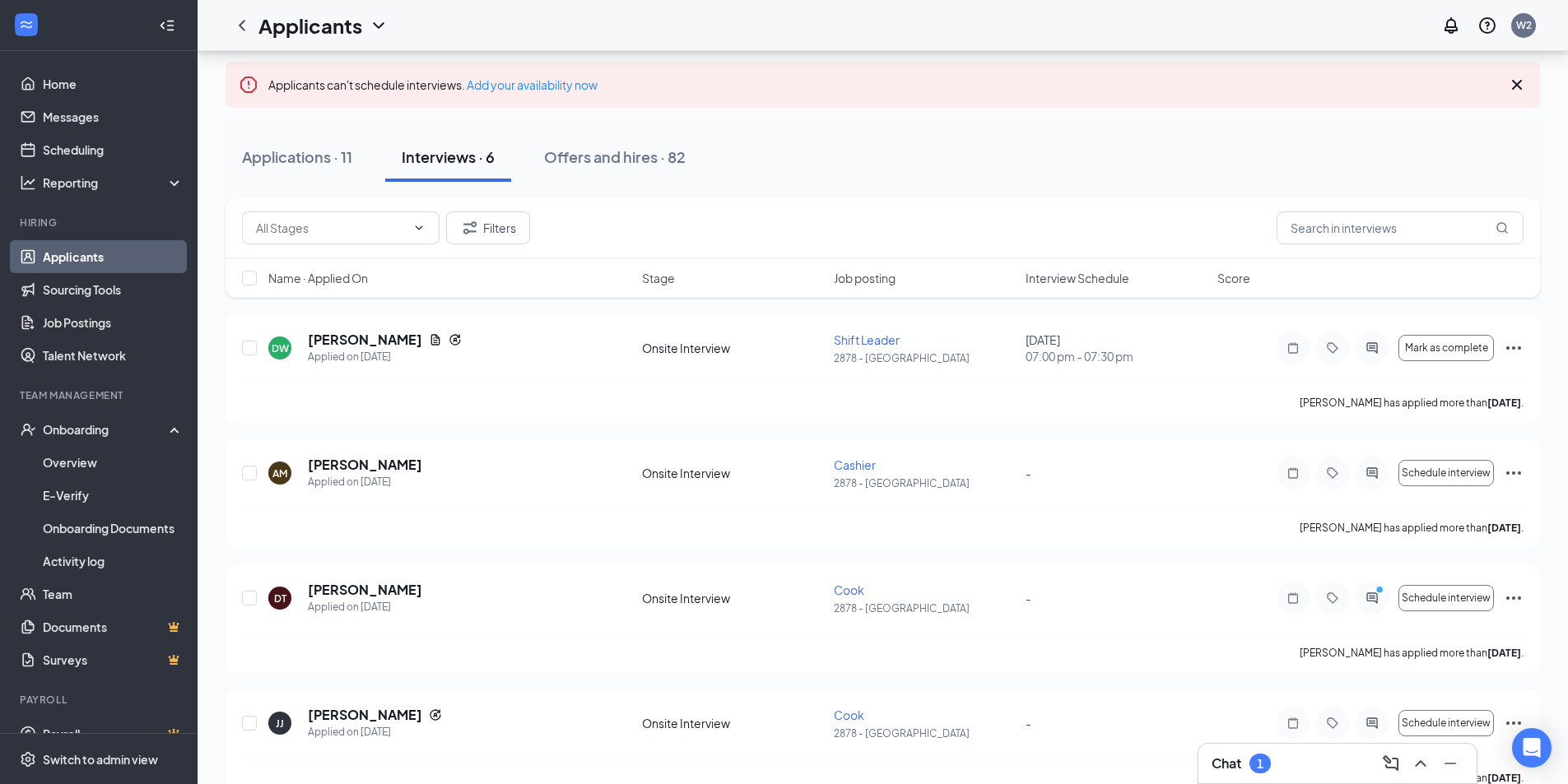
scroll to position [165, 0]
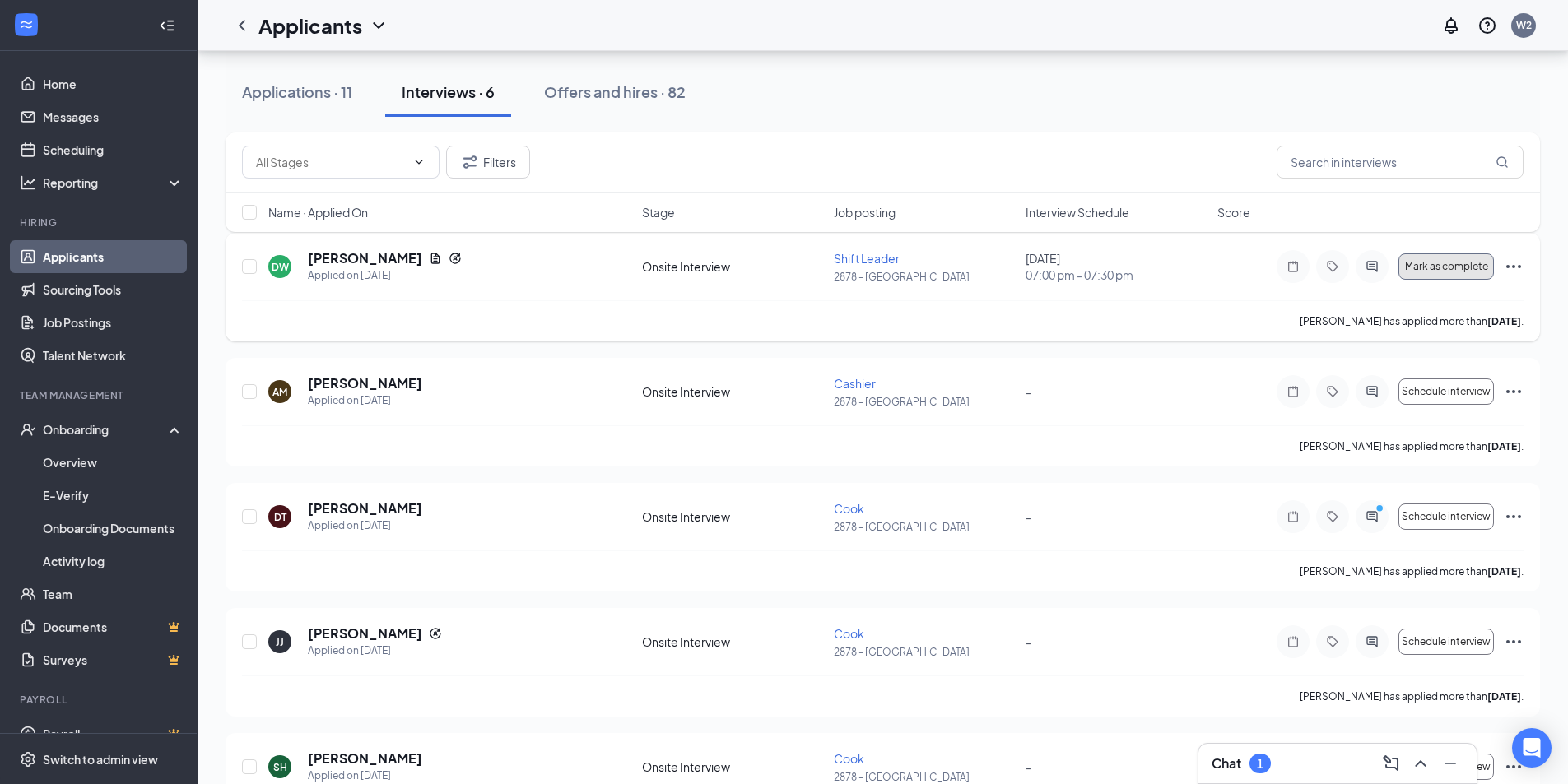
click at [1445, 263] on span "Mark as complete" at bounding box center [1446, 267] width 83 height 11
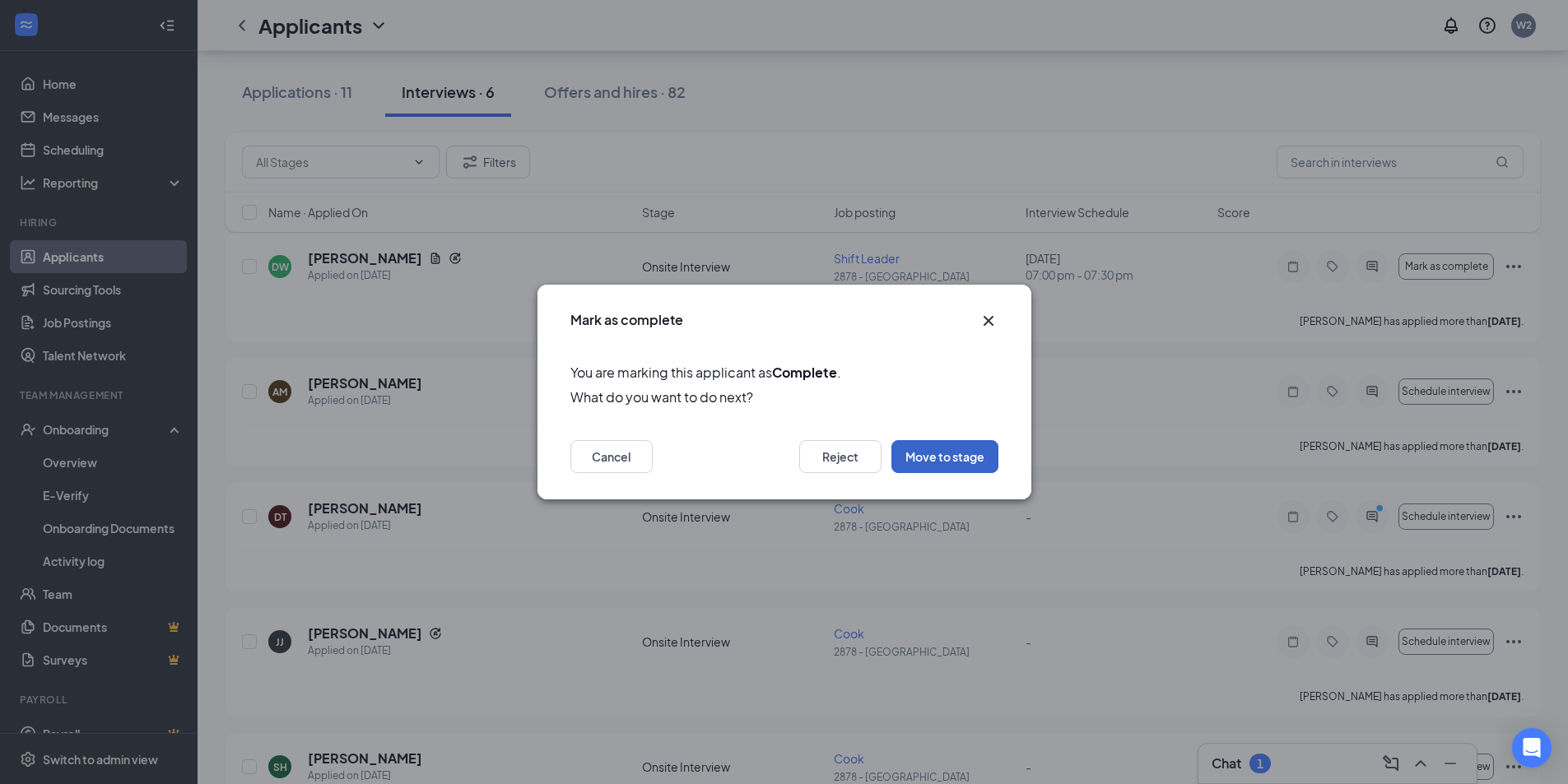
click at [959, 457] on button "Move to stage" at bounding box center [945, 456] width 107 height 33
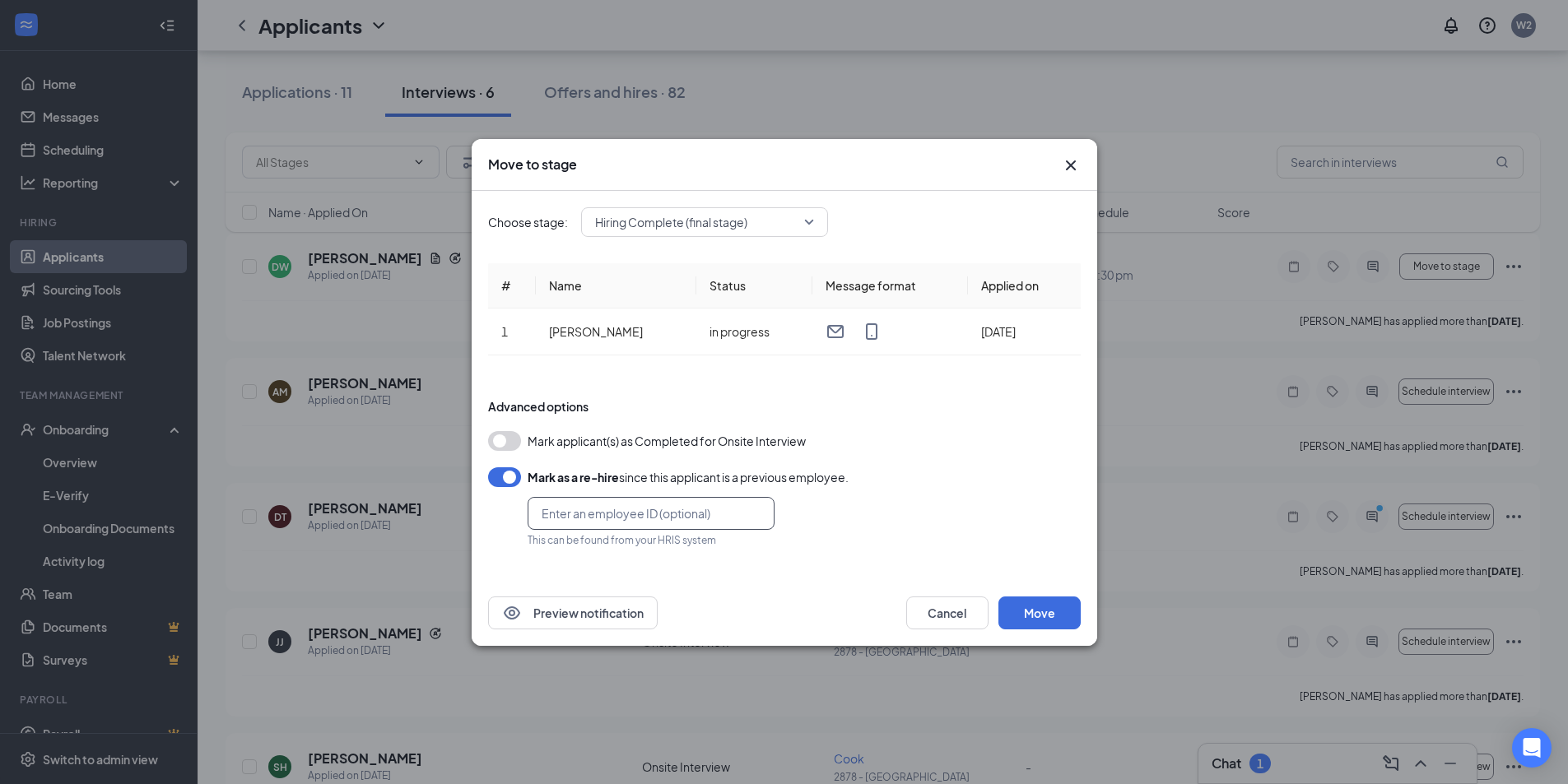
click at [704, 525] on input "text" at bounding box center [651, 513] width 247 height 33
click at [1029, 534] on div "Mark as a re-hire since this applicant is a previous employee. This can be foun…" at bounding box center [784, 507] width 592 height 80
click at [1031, 604] on button "Move" at bounding box center [1040, 613] width 83 height 33
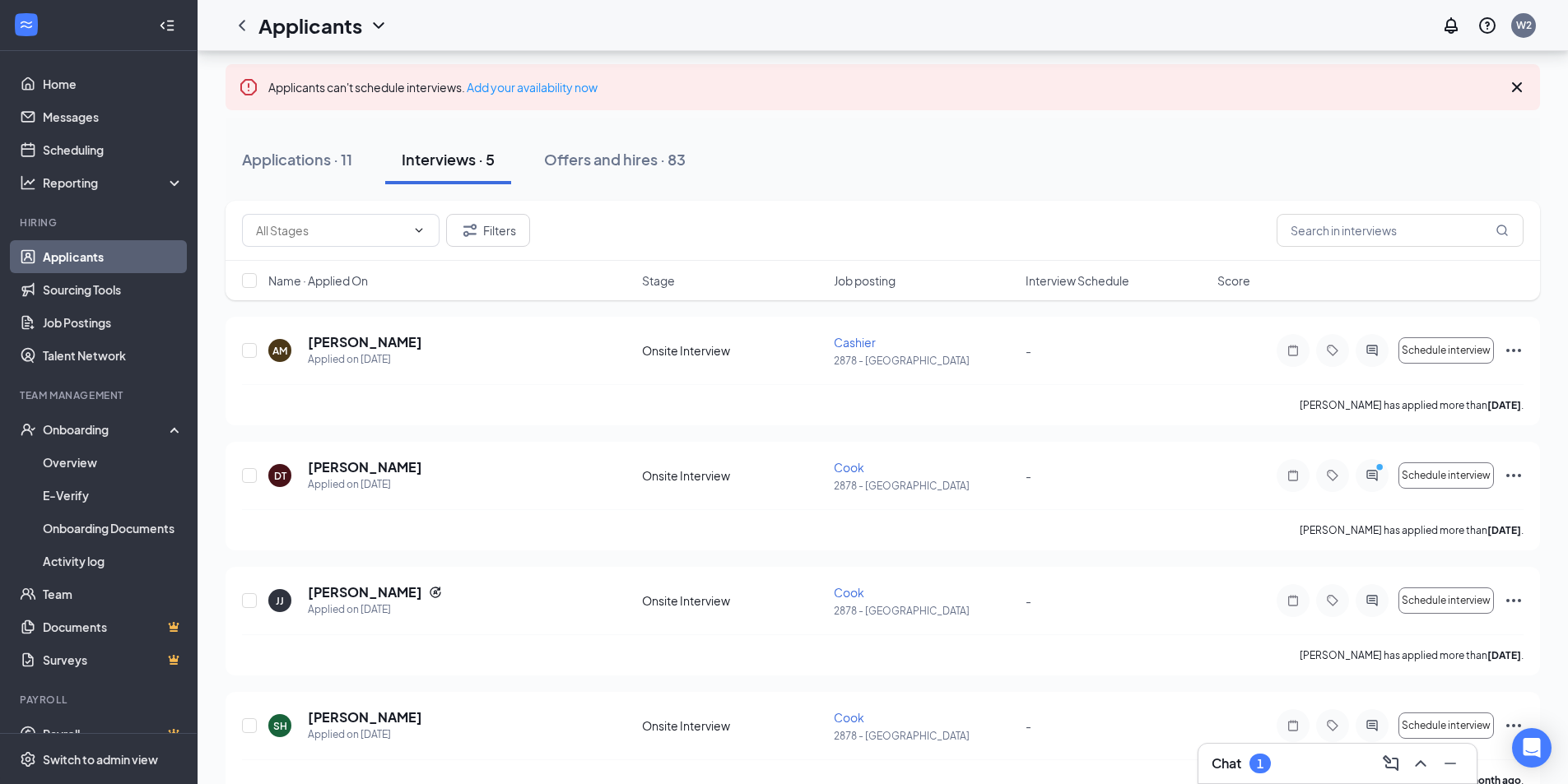
scroll to position [0, 0]
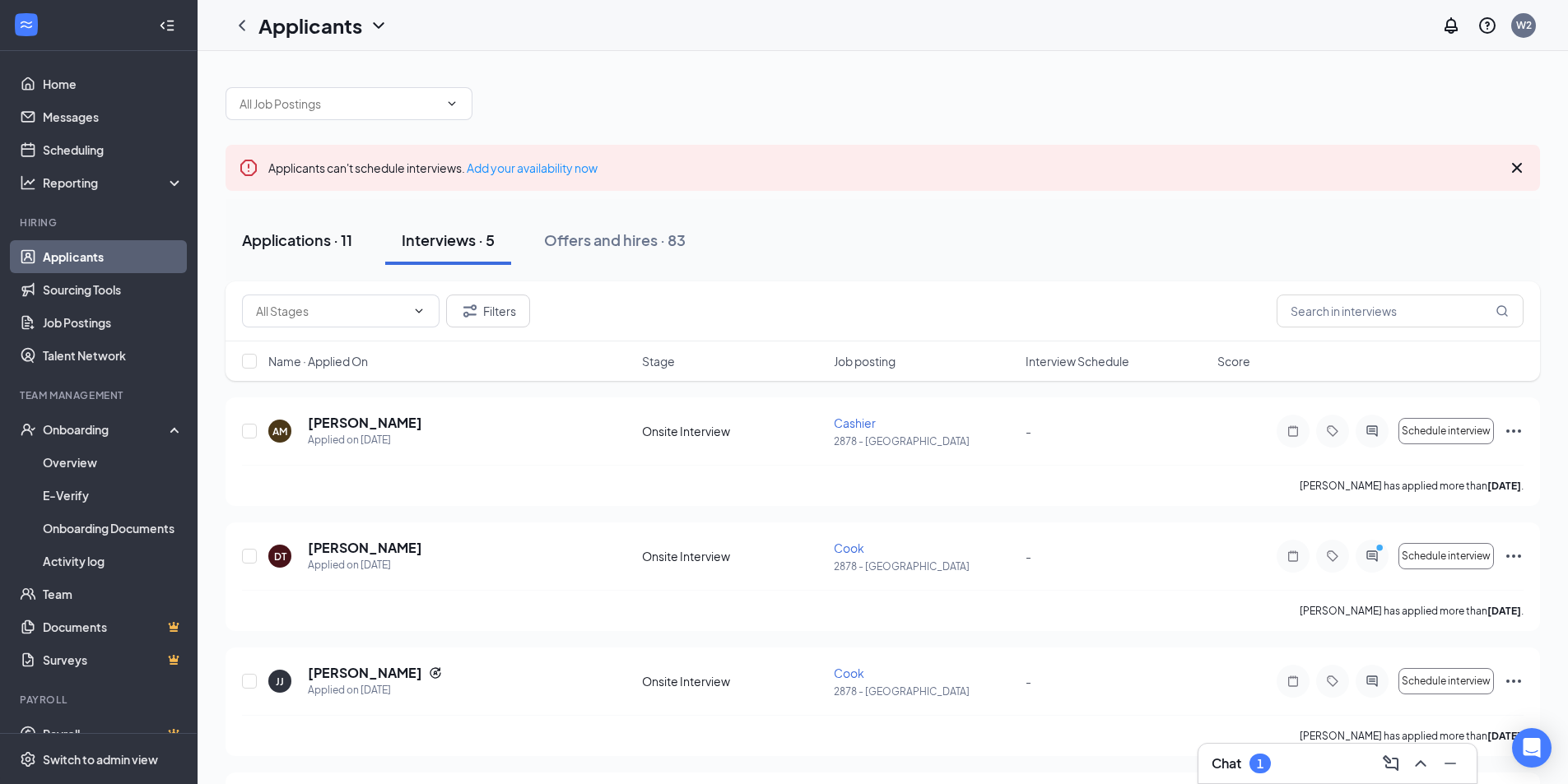
click at [299, 248] on div "Applications · 11" at bounding box center [296, 240] width 110 height 21
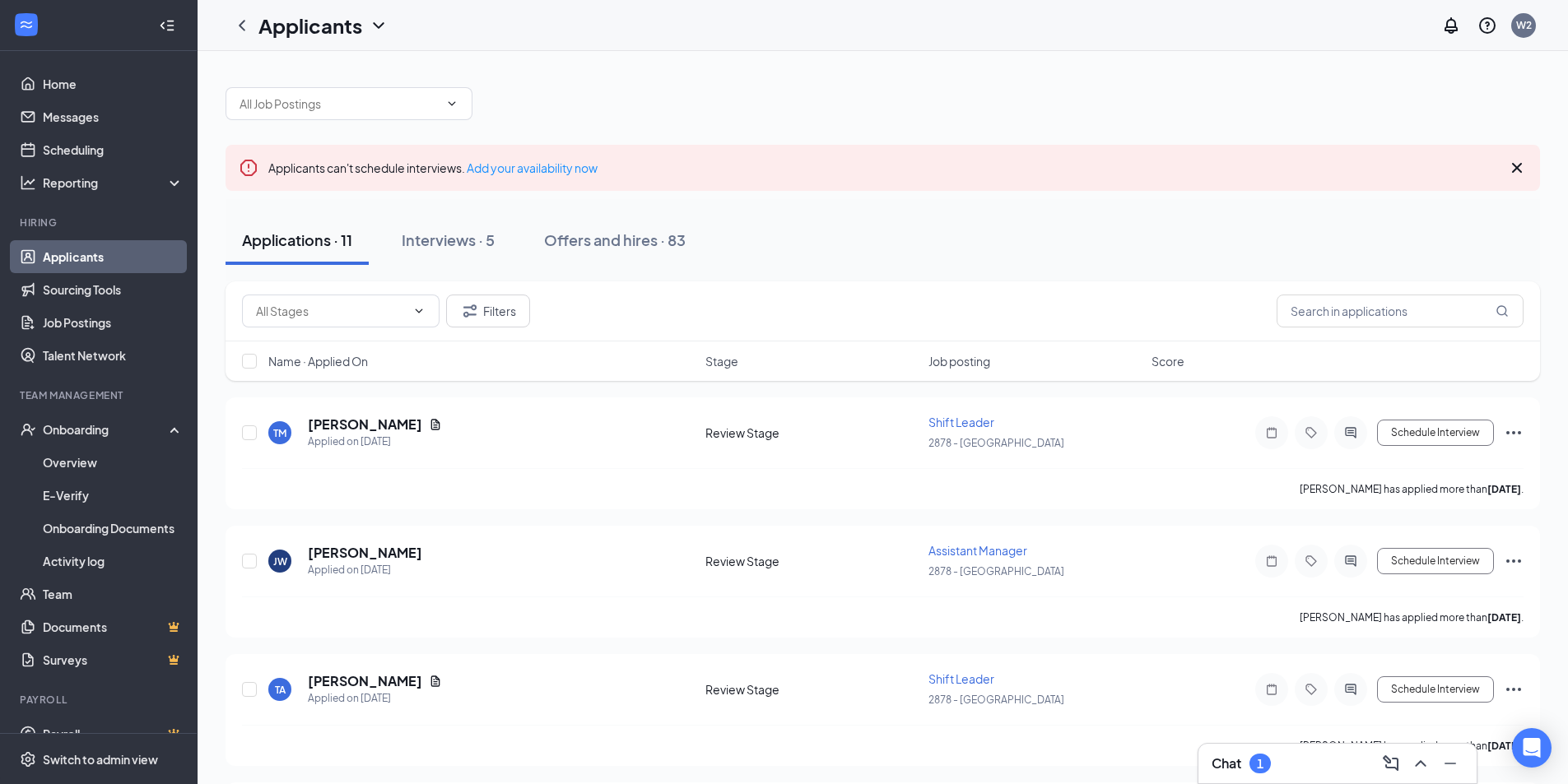
click at [1516, 169] on icon "Cross" at bounding box center [1516, 167] width 20 height 20
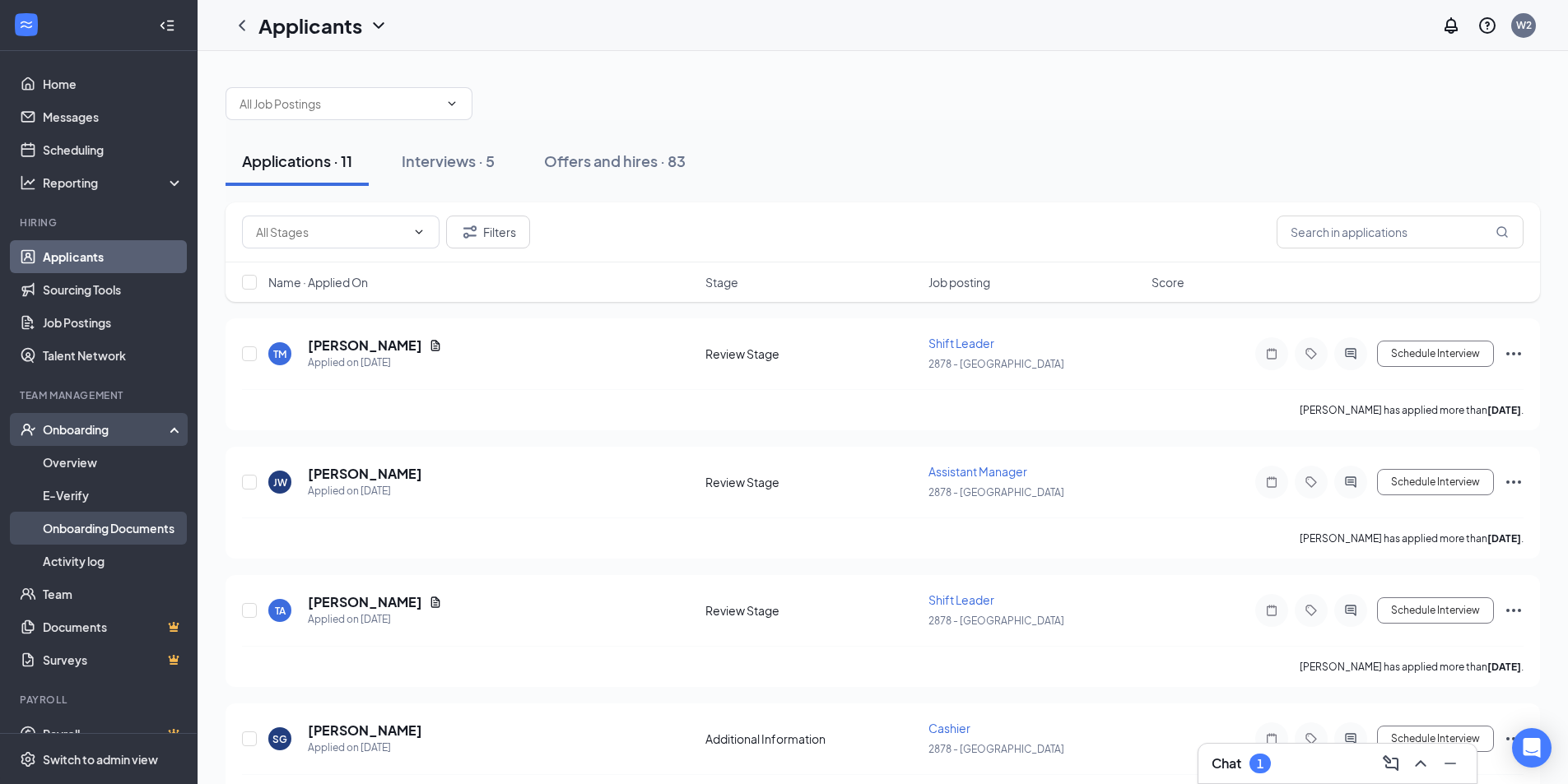
click at [101, 532] on link "Onboarding Documents" at bounding box center [114, 528] width 141 height 33
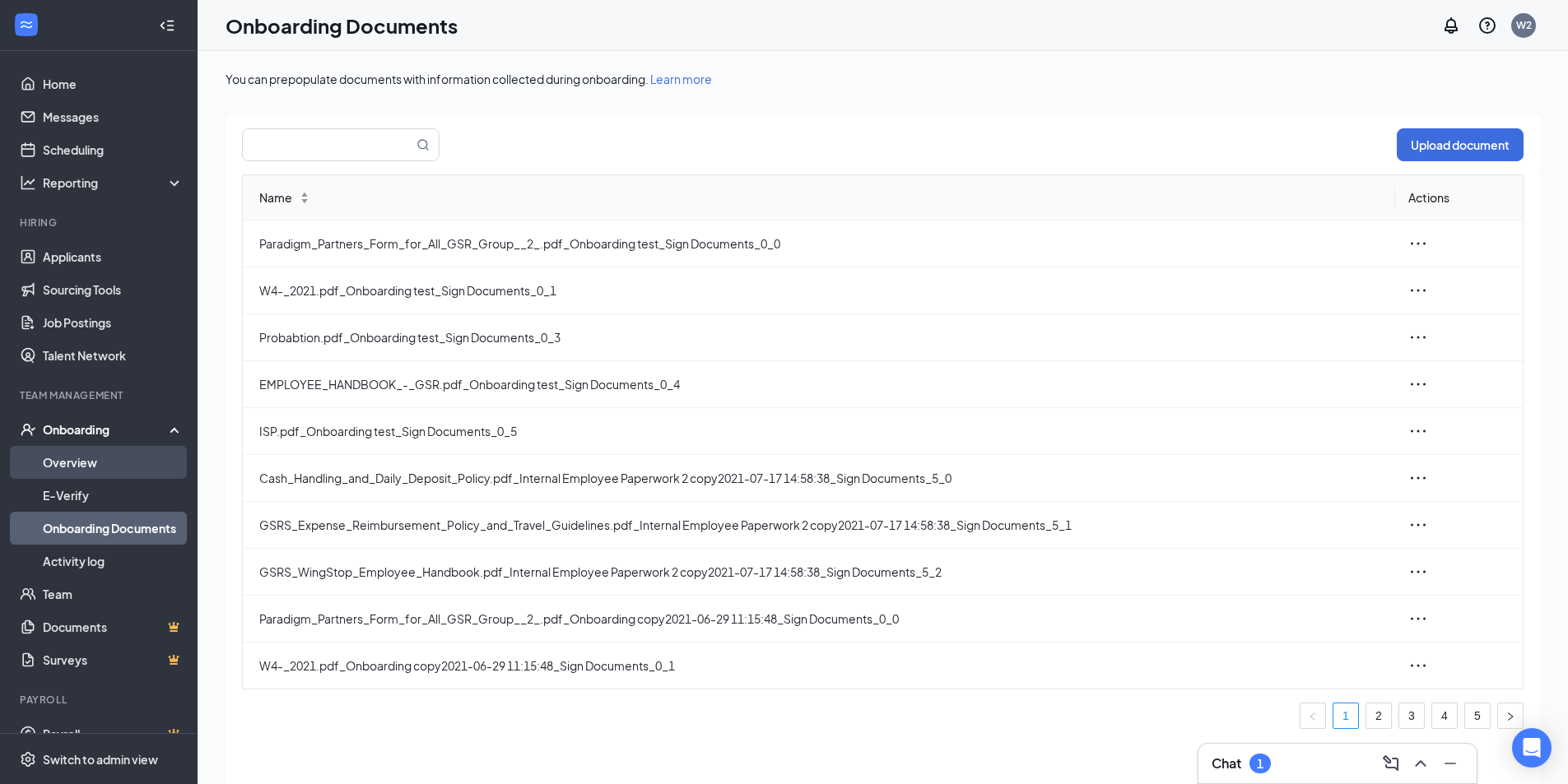
click at [106, 466] on link "Overview" at bounding box center [114, 462] width 141 height 33
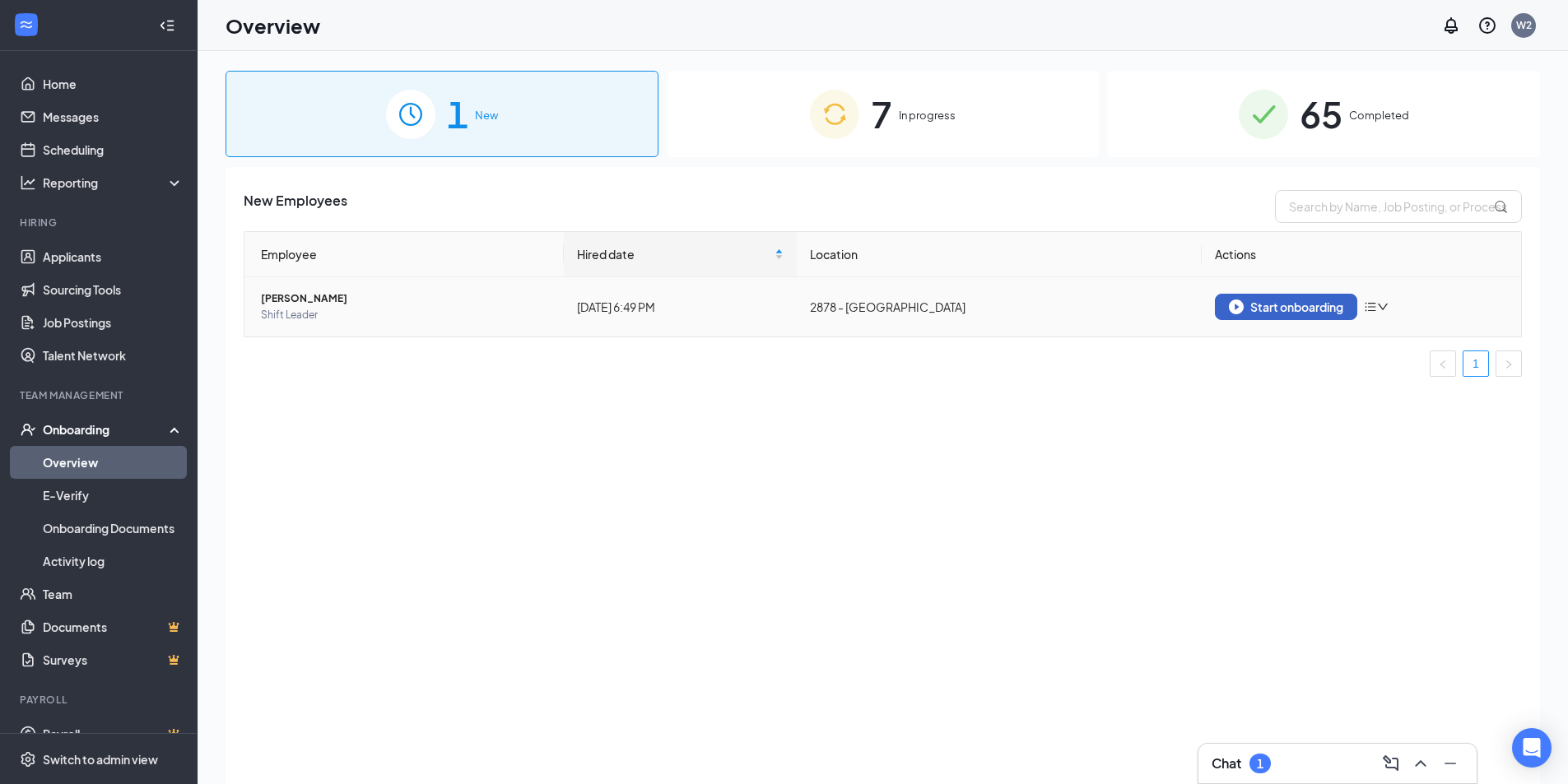
click at [1303, 312] on div "Start onboarding" at bounding box center [1286, 307] width 115 height 15
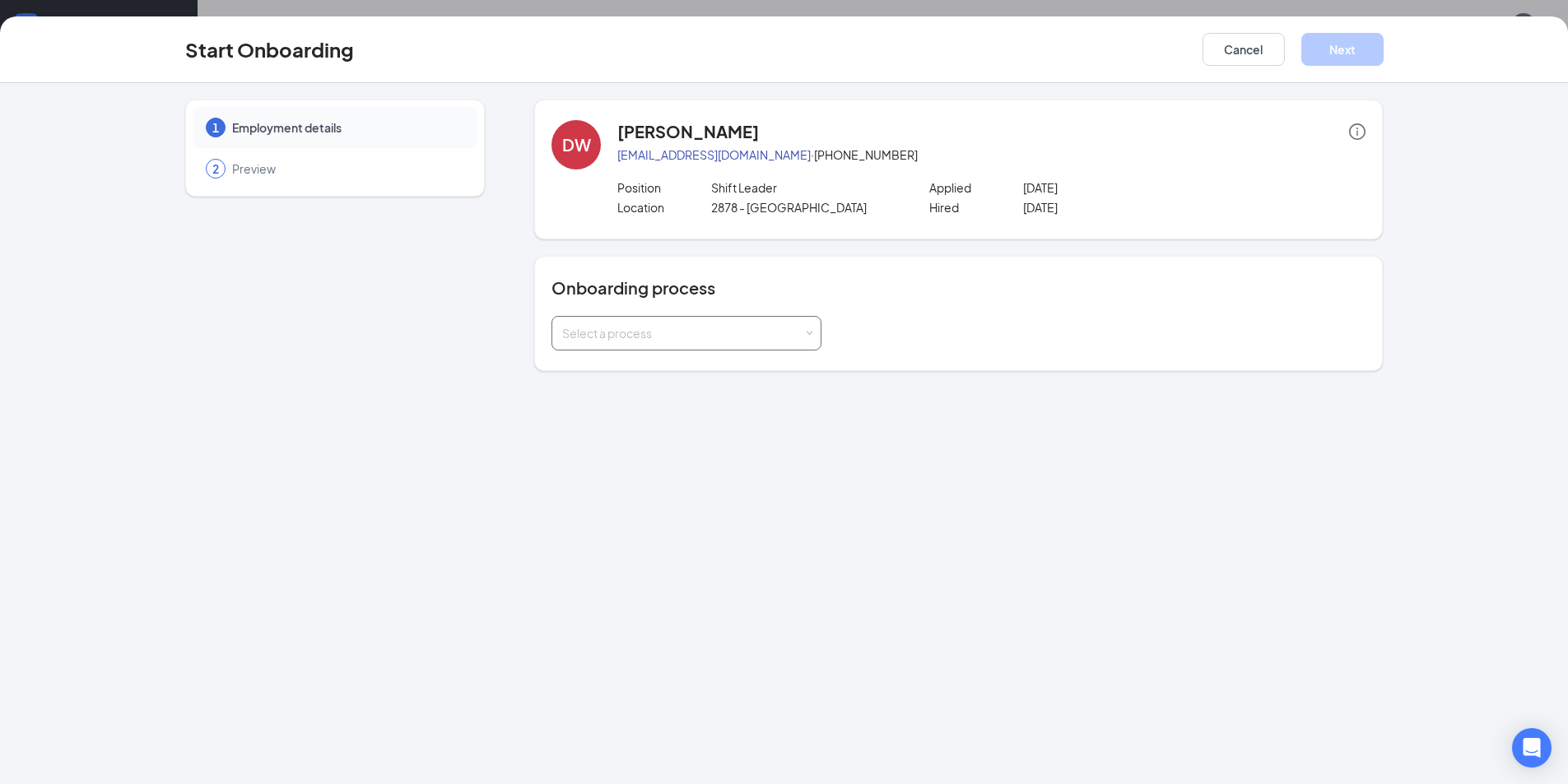
click at [728, 319] on div "Select a process" at bounding box center [686, 333] width 248 height 33
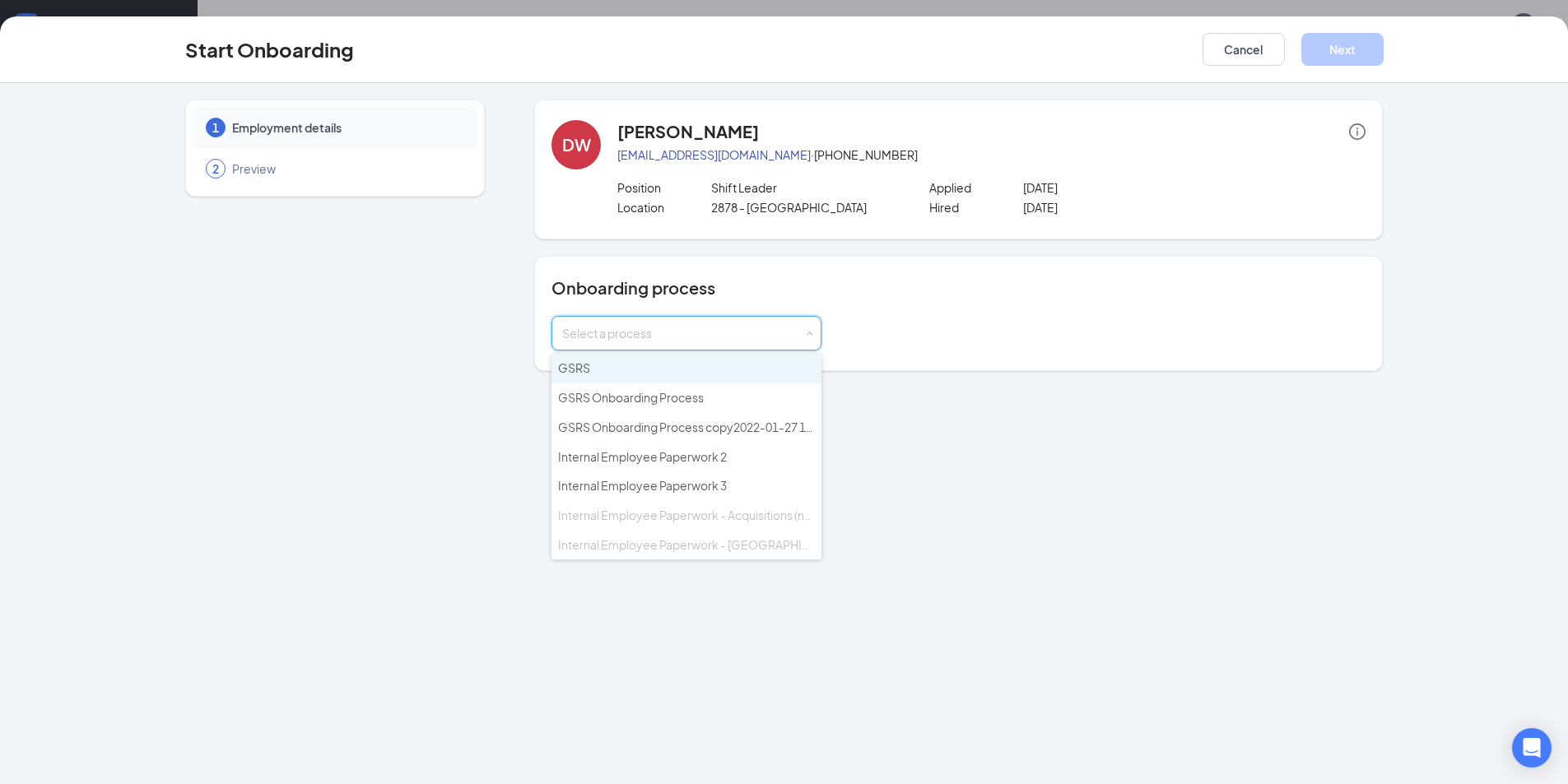
click at [721, 376] on li "GSRS" at bounding box center [686, 368] width 270 height 30
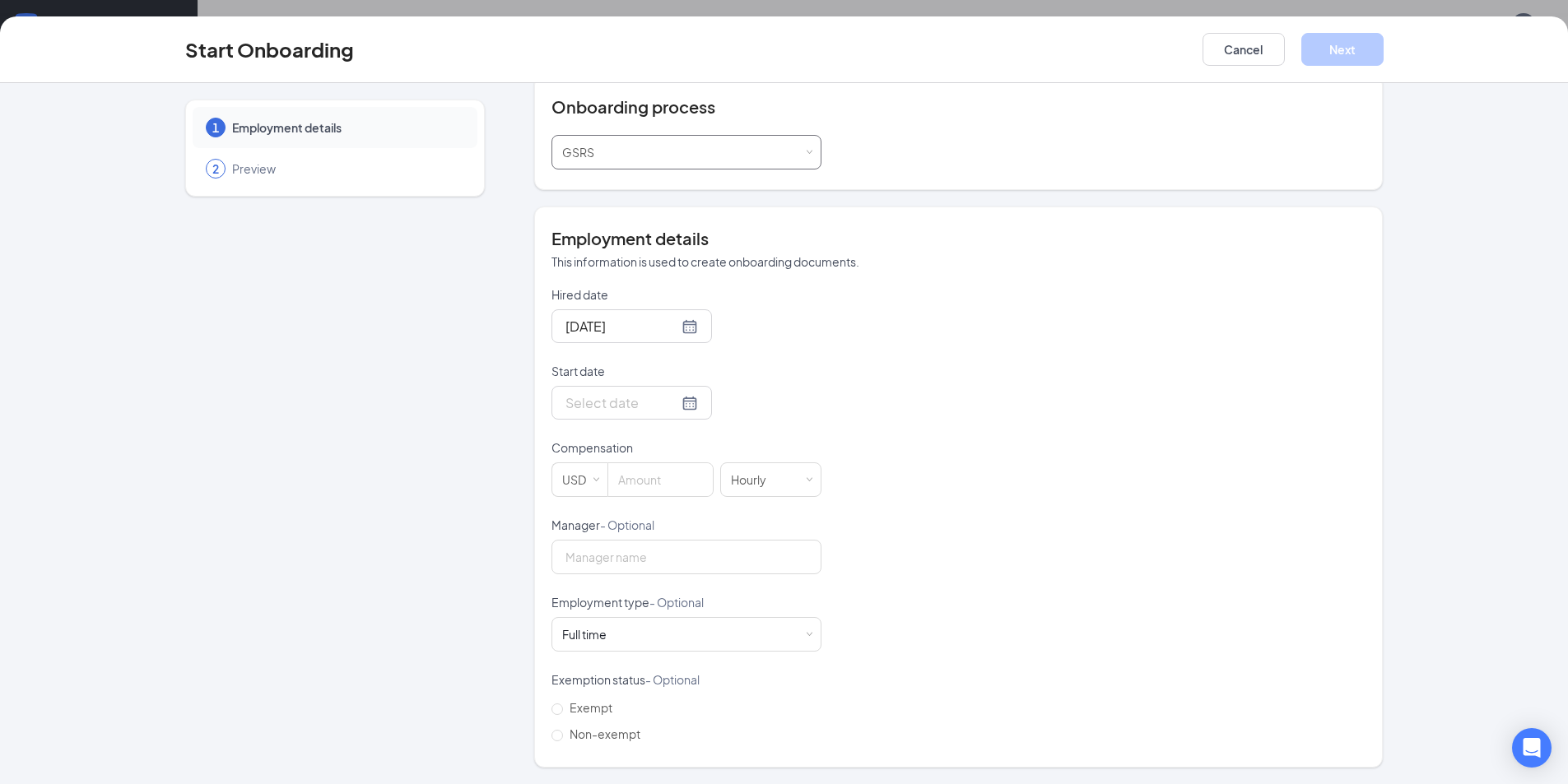
scroll to position [74, 0]
click at [670, 400] on div at bounding box center [631, 403] width 133 height 21
type input "[DATE]"
click at [659, 603] on div "27" at bounding box center [665, 599] width 20 height 20
click at [655, 486] on input at bounding box center [660, 479] width 104 height 33
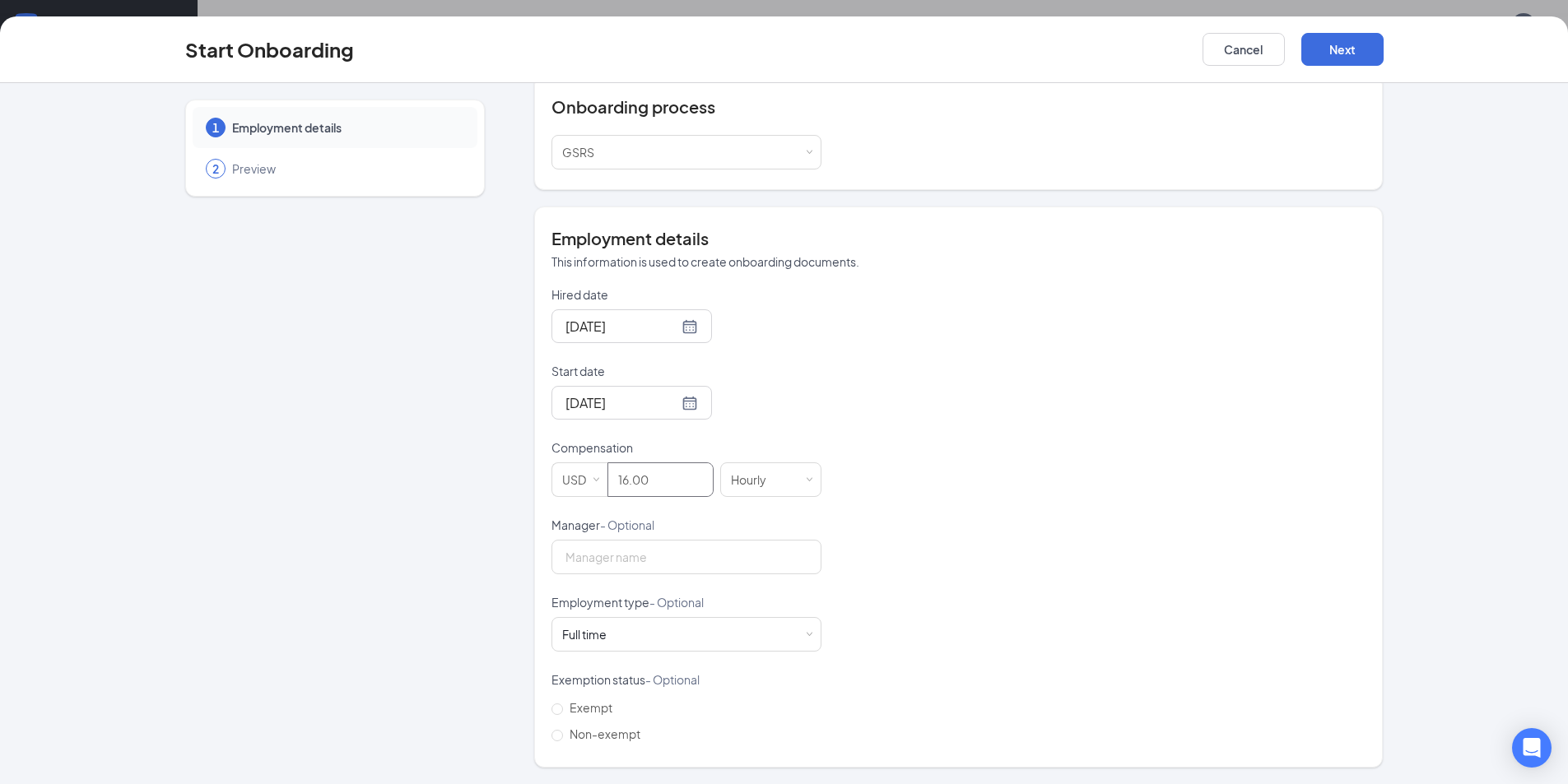
type input "16"
click at [864, 403] on div "Hired date [DATE] Start date [DATE] [DATE] Su Mo Tu We Th Fr Sa 27 28 29 30 31 …" at bounding box center [959, 517] width 814 height 461
click at [631, 562] on input "Manager - Optional" at bounding box center [686, 557] width 270 height 35
type input "[PERSON_NAME]"
click at [796, 633] on div "Full time Works 30+ hours per week and is reasonably expected to work" at bounding box center [686, 634] width 248 height 33
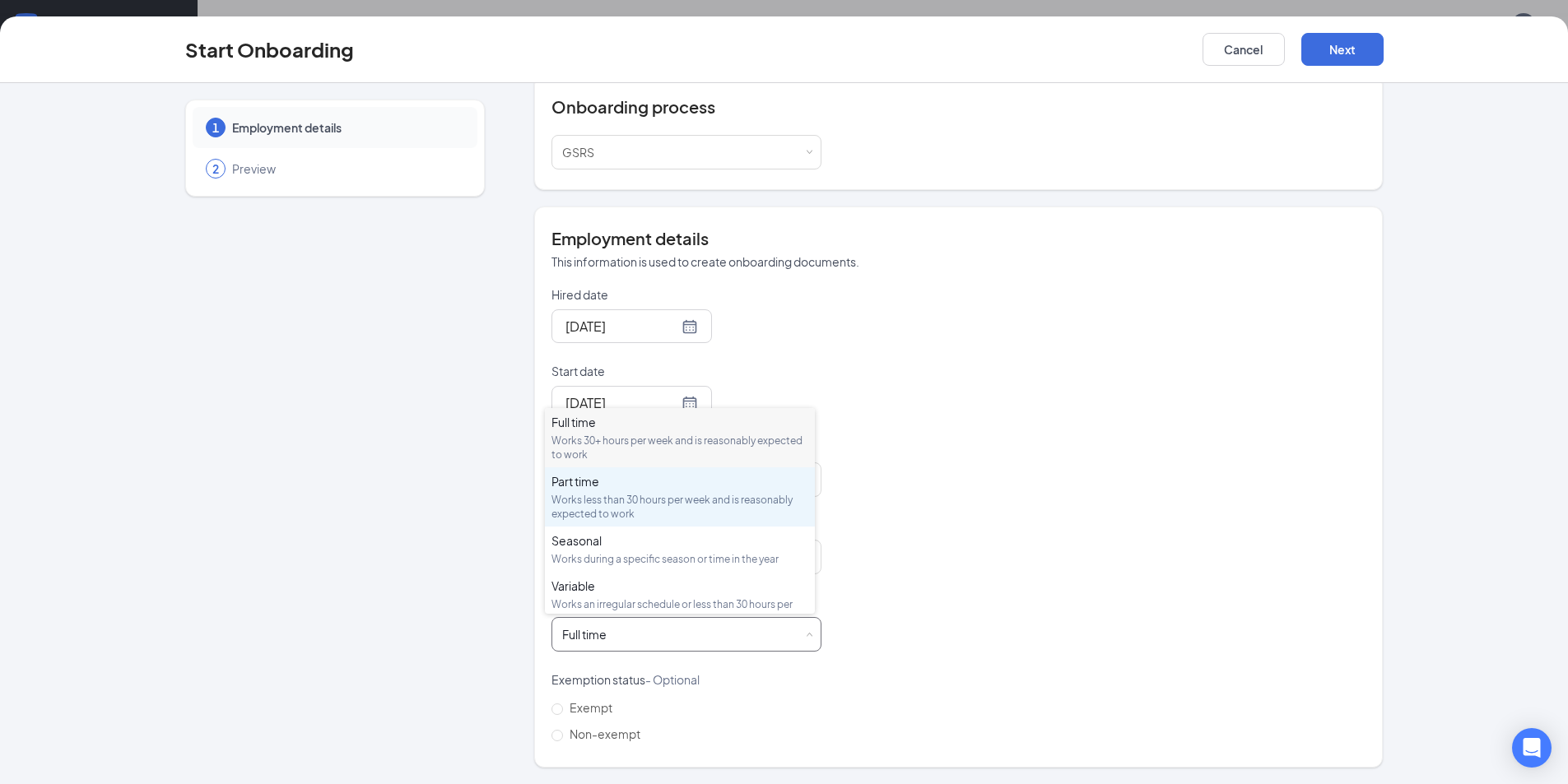
click at [671, 507] on div "Works less than 30 hours per week and is reasonably expected to work" at bounding box center [680, 507] width 257 height 28
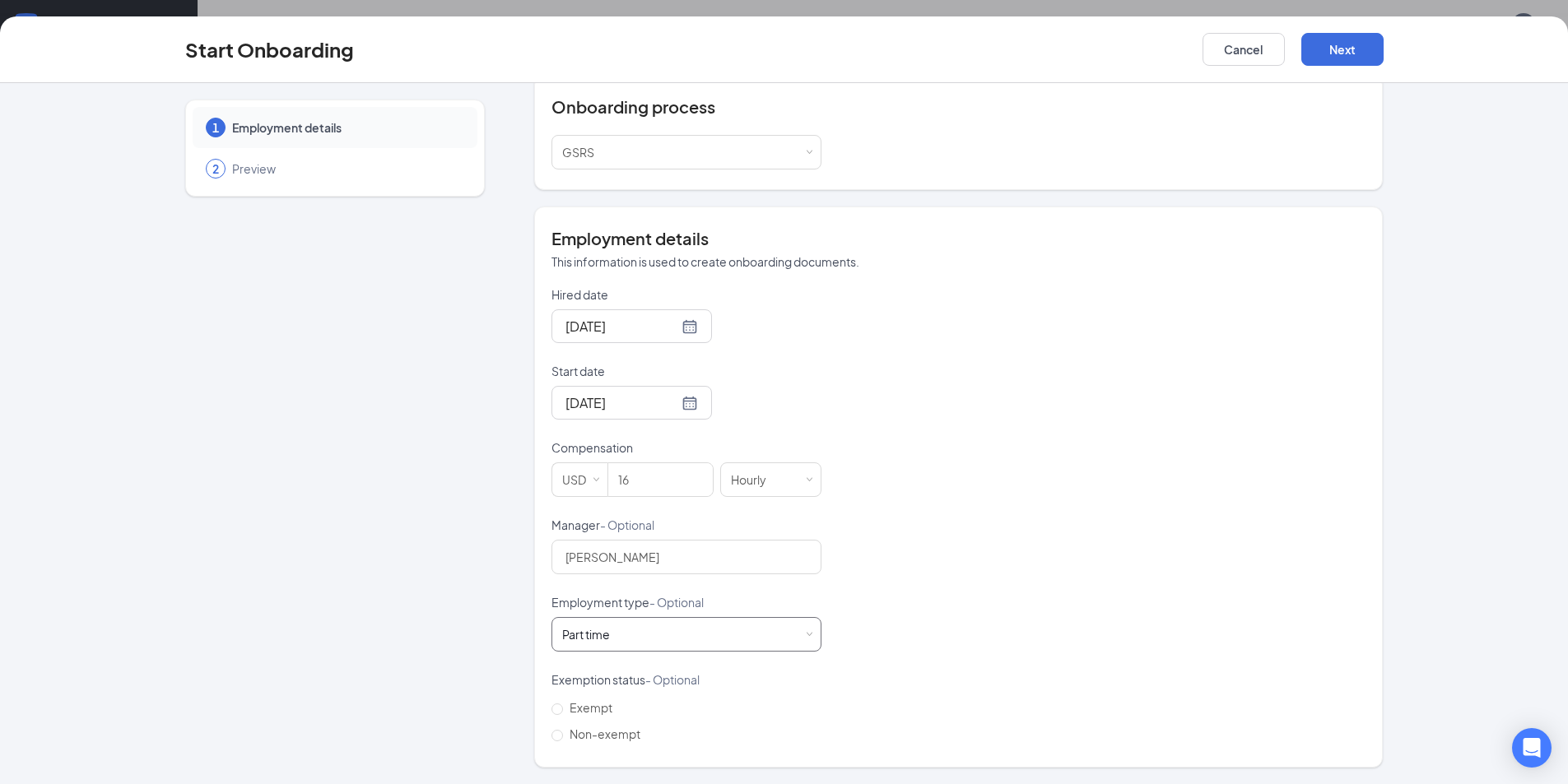
click at [783, 637] on div "Part time Works less than 30 hours per week and is reasonably expected to work" at bounding box center [686, 634] width 248 height 33
click at [1007, 468] on div "Hired date [DATE] Start date [DATE] [DATE] Su Mo Tu We Th Fr Sa 27 28 29 30 31 …" at bounding box center [959, 517] width 814 height 461
click at [1377, 43] on button "Next" at bounding box center [1342, 49] width 83 height 33
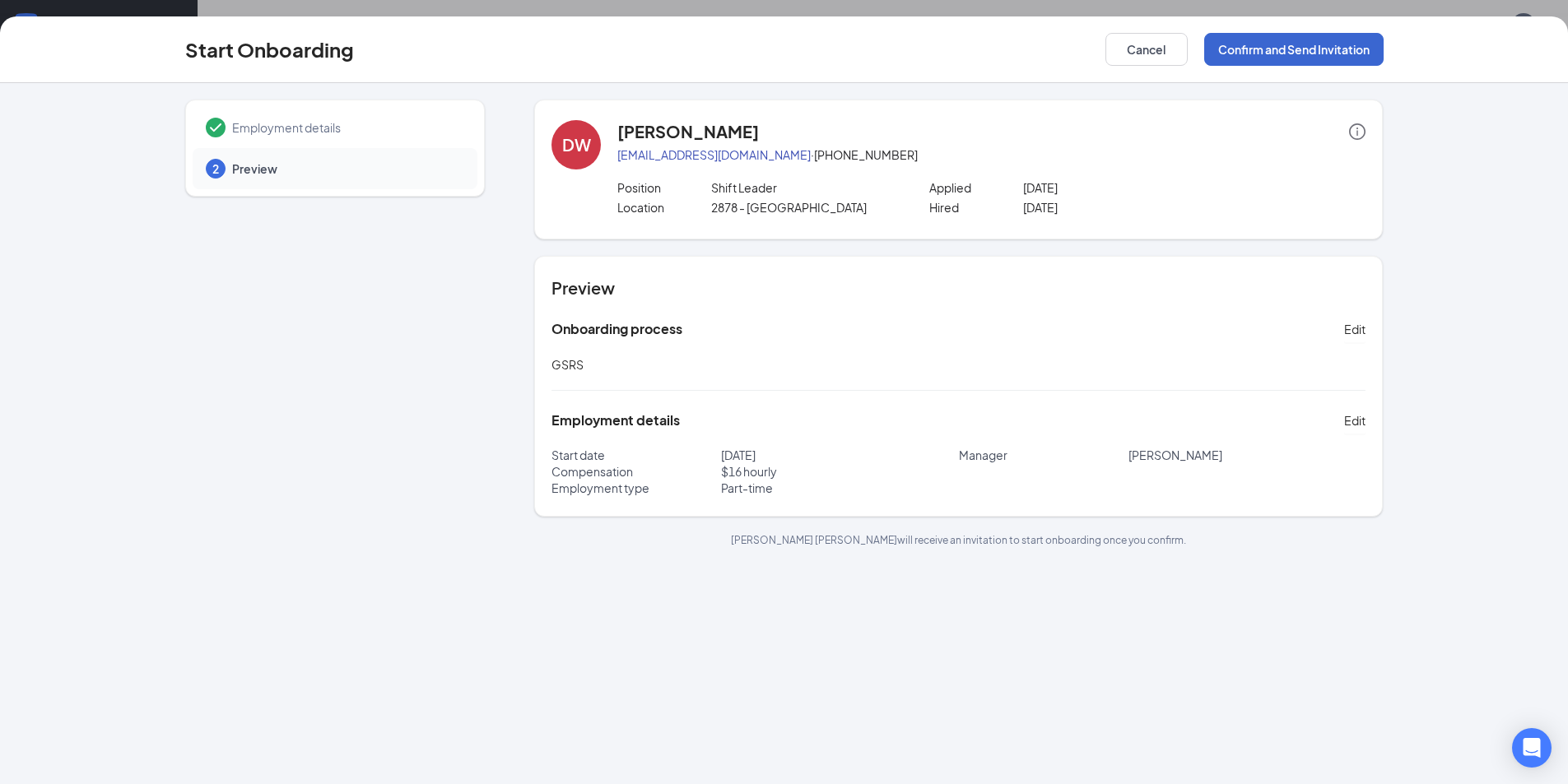
scroll to position [0, 0]
click at [1311, 40] on button "Confirm and Send Invitation" at bounding box center [1294, 49] width 180 height 33
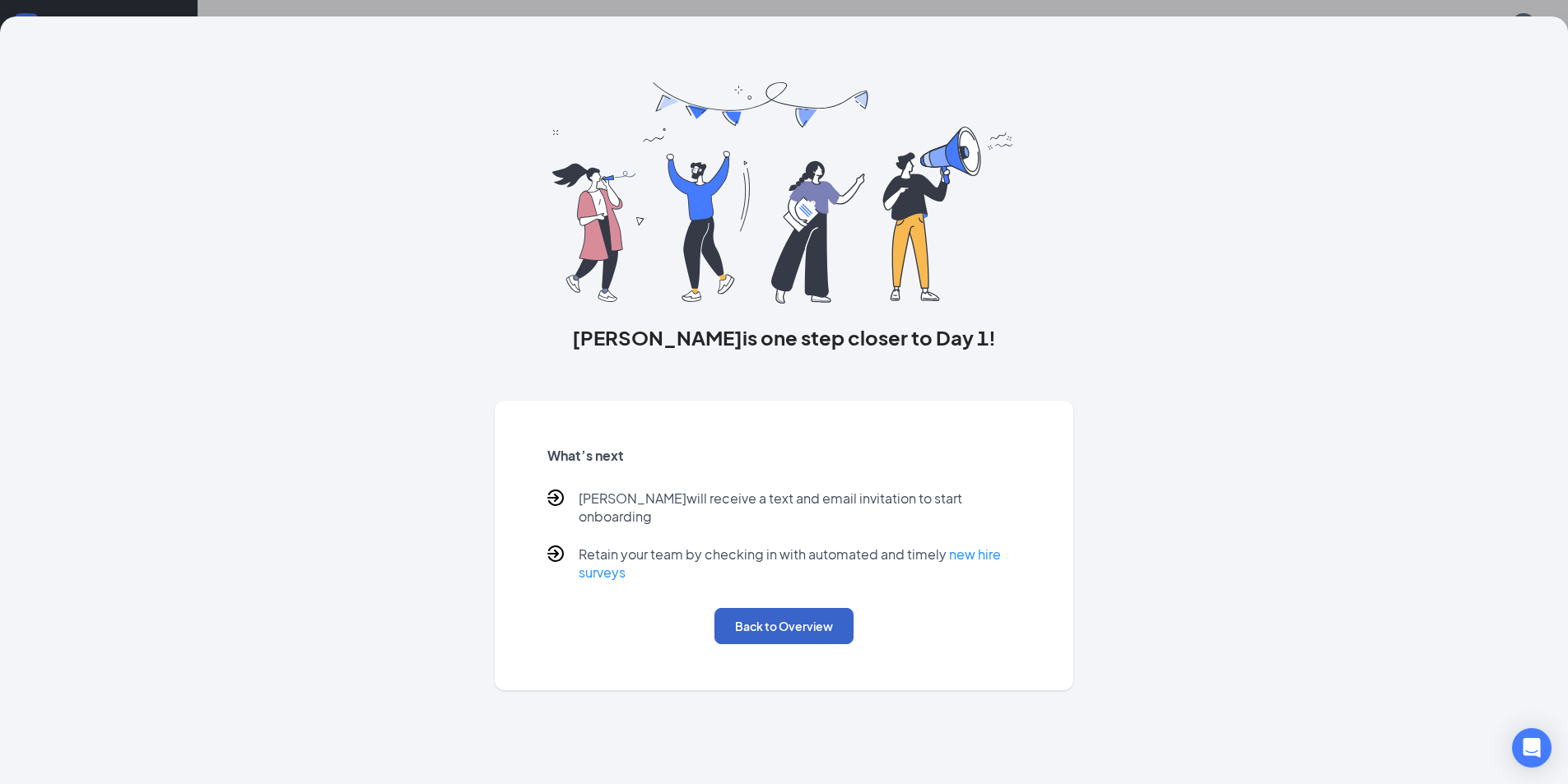
click at [841, 611] on button "Back to Overview" at bounding box center [784, 626] width 139 height 37
